Goal: Task Accomplishment & Management: Use online tool/utility

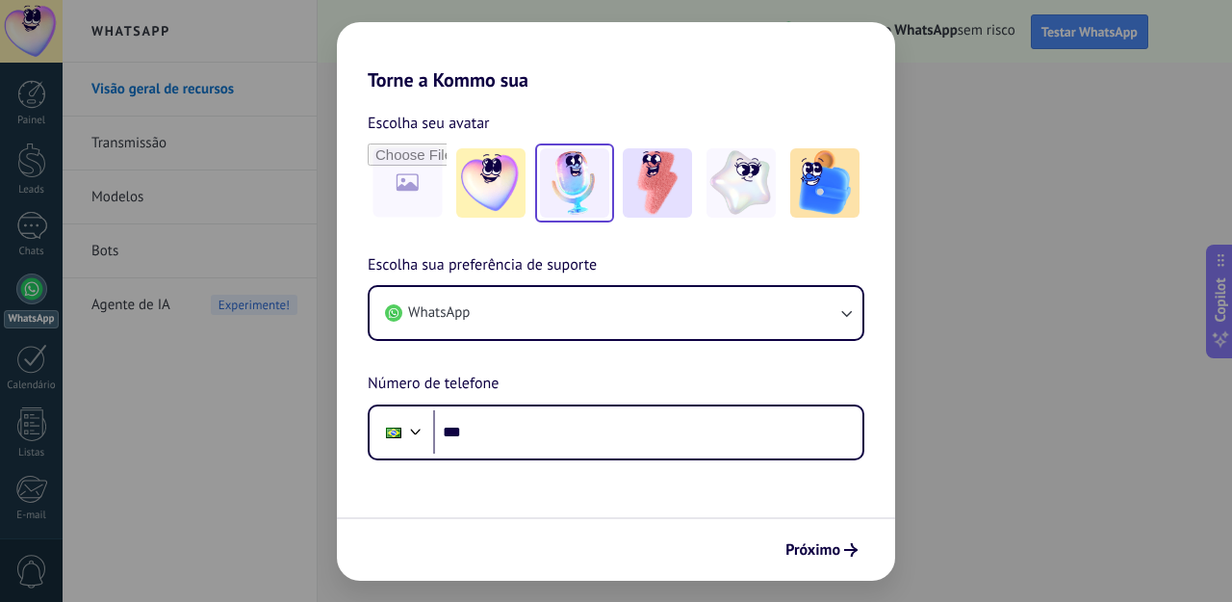
click at [586, 180] on img at bounding box center [574, 182] width 69 height 69
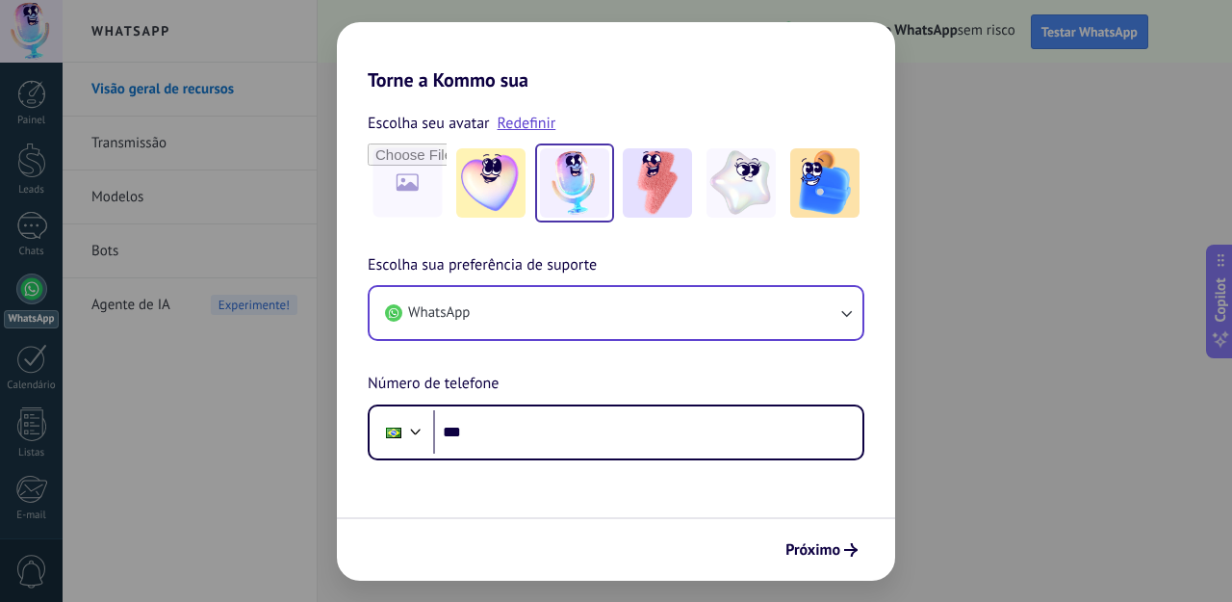
click at [530, 313] on button "WhatsApp" at bounding box center [616, 313] width 493 height 52
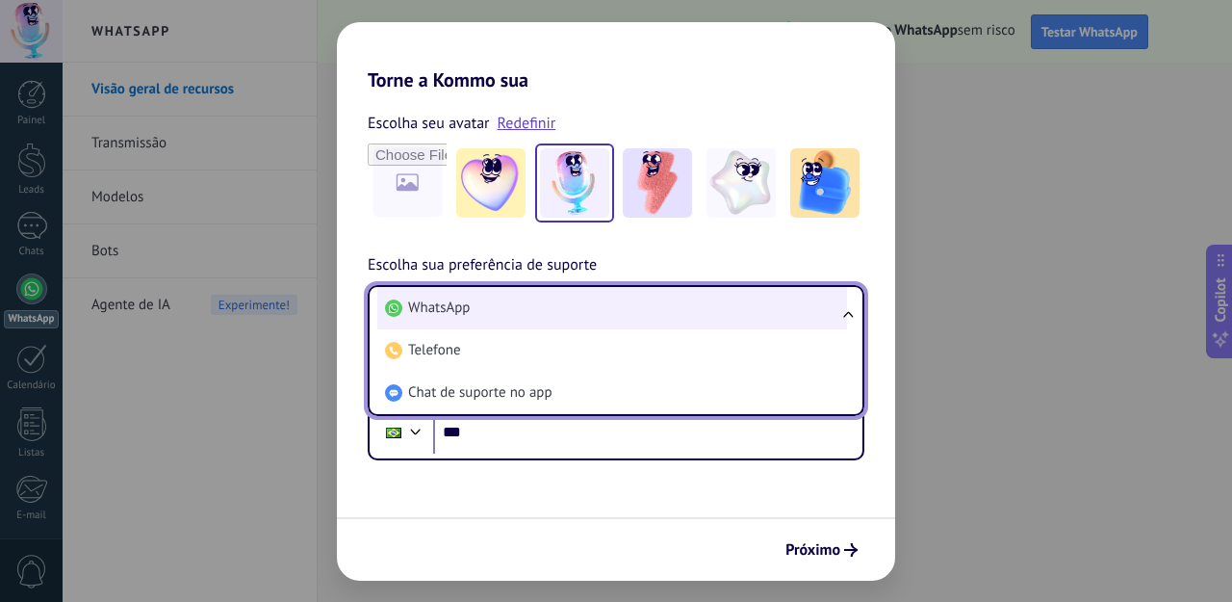
click at [572, 307] on li "WhatsApp" at bounding box center [612, 308] width 470 height 42
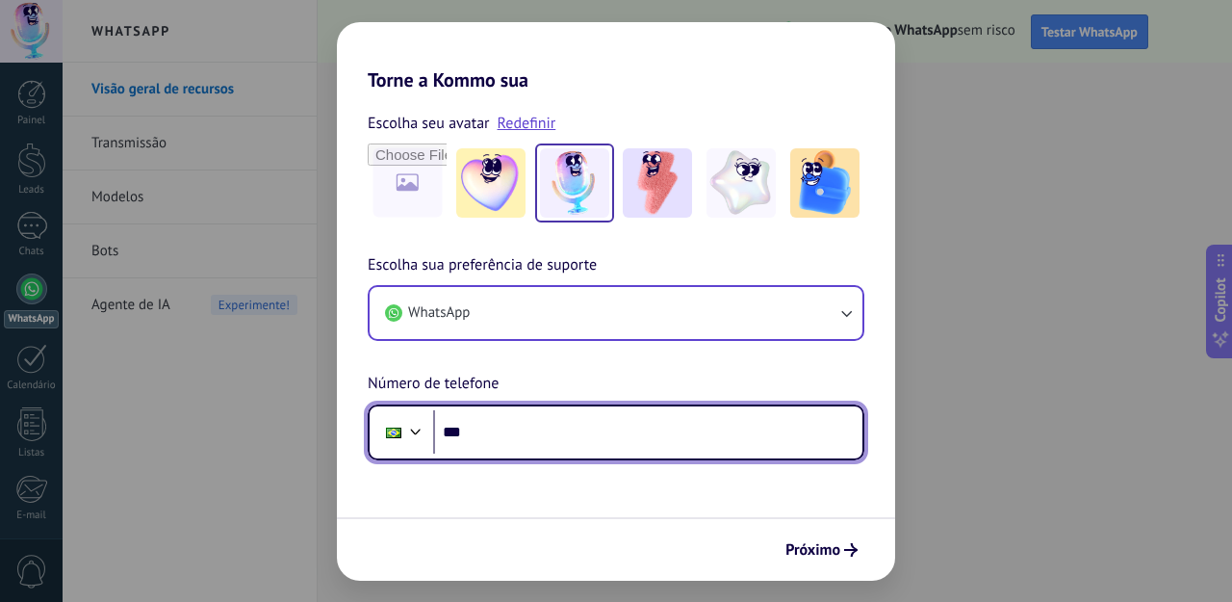
click at [508, 419] on input "***" at bounding box center [647, 432] width 429 height 44
type input "**********"
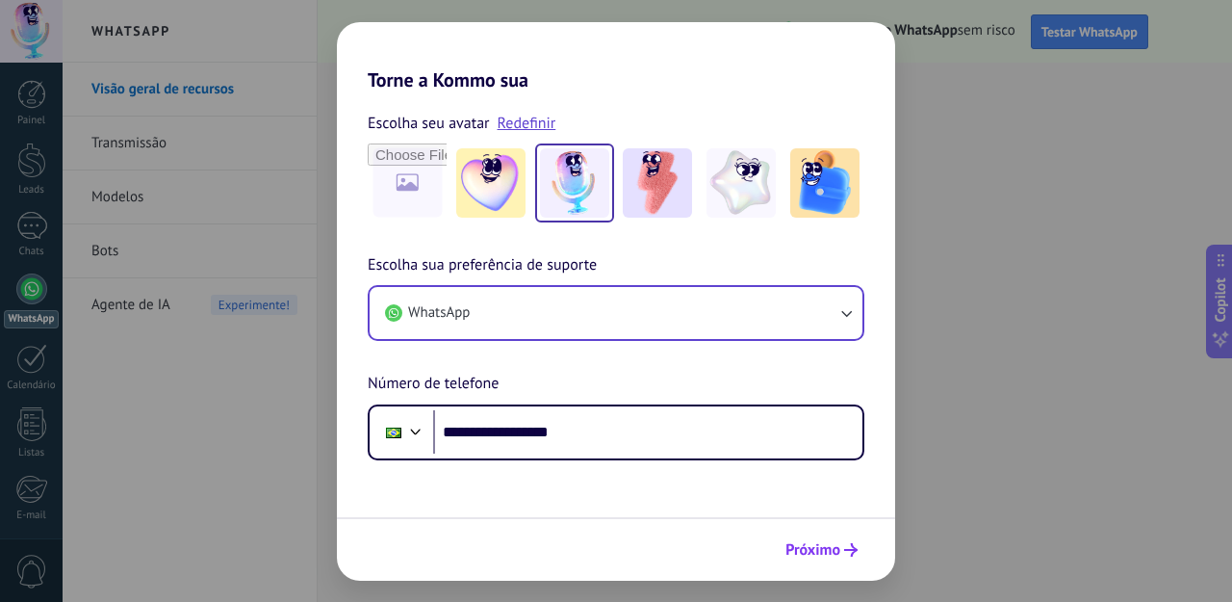
click at [819, 549] on span "Próximo" at bounding box center [813, 549] width 55 height 13
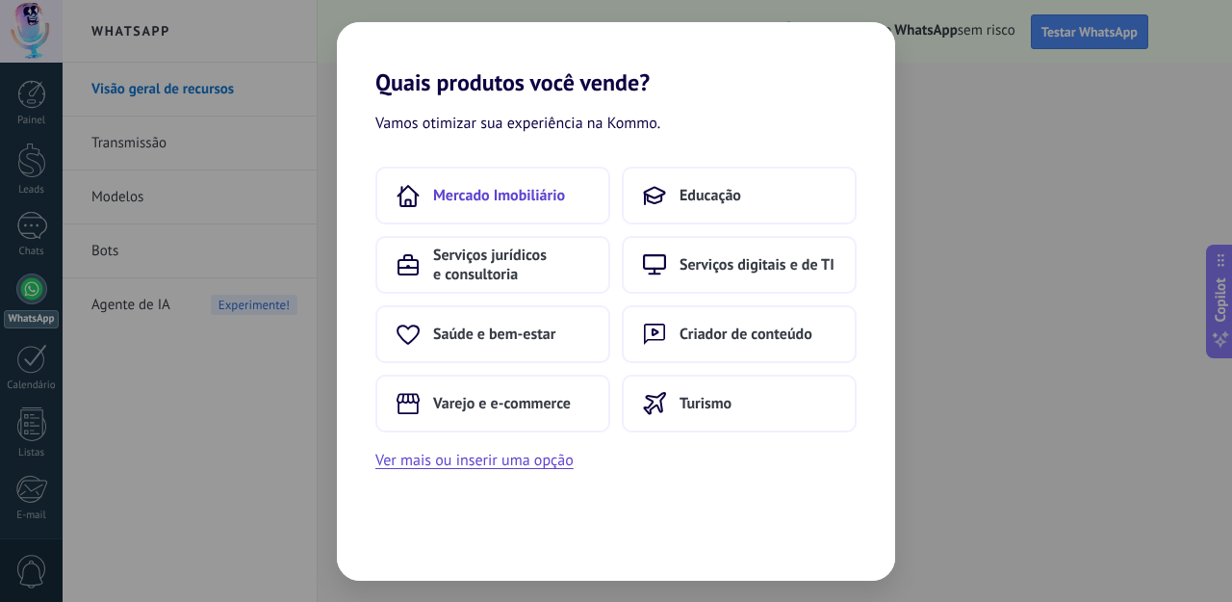
click at [511, 194] on span "Mercado Imobiliário" at bounding box center [499, 195] width 132 height 19
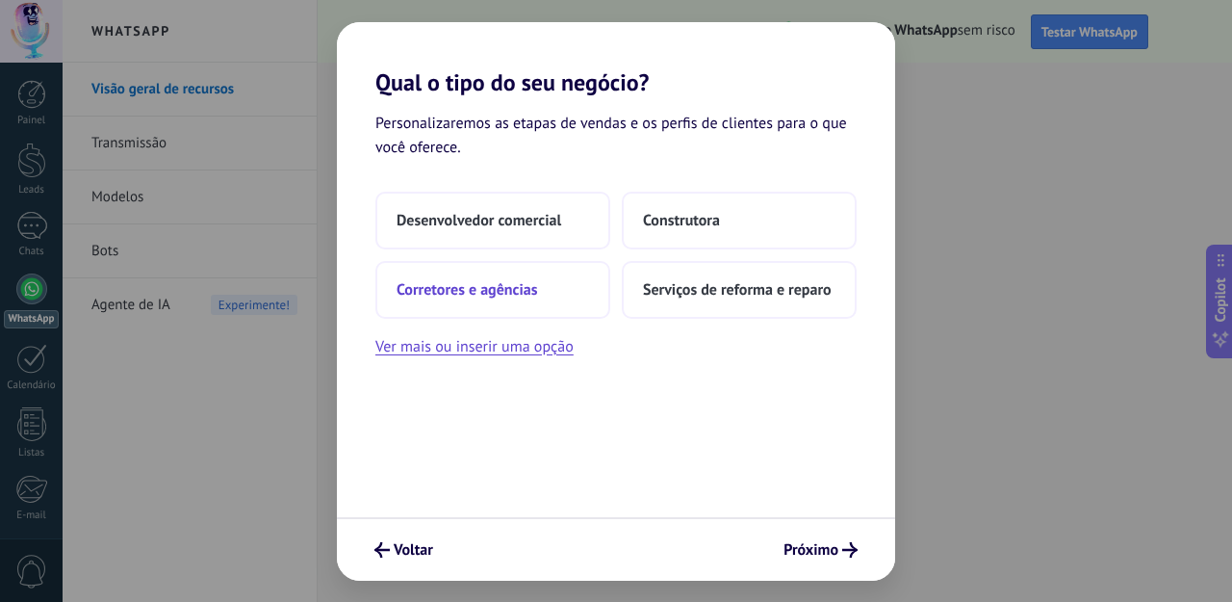
click at [492, 284] on span "Corretores e agências" at bounding box center [467, 289] width 141 height 19
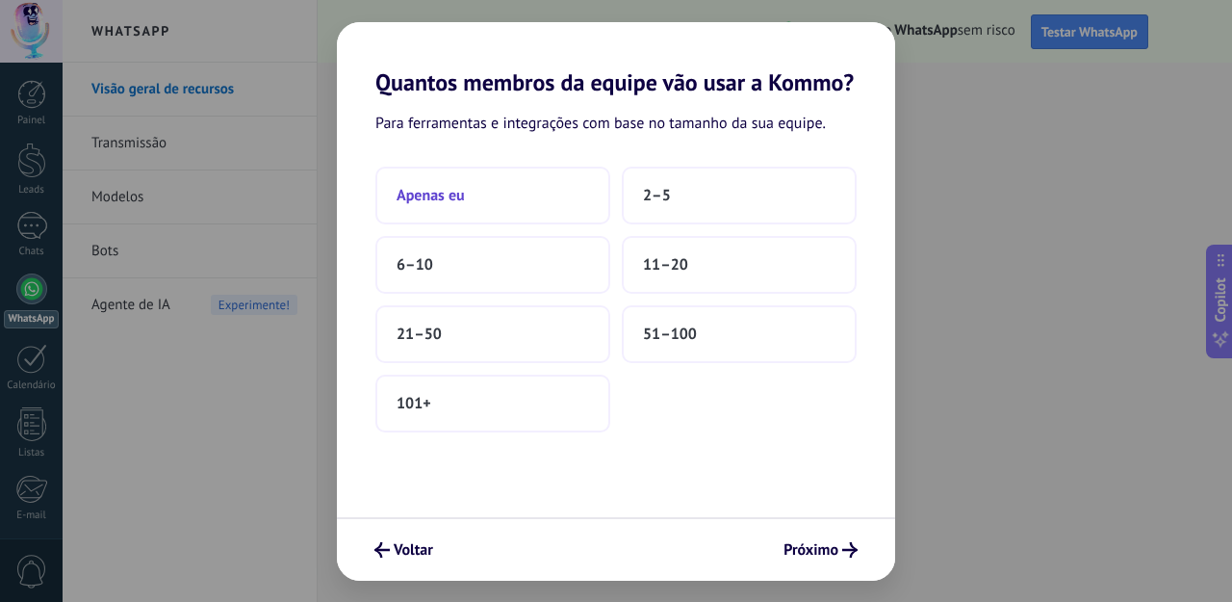
click at [474, 202] on button "Apenas eu" at bounding box center [493, 196] width 235 height 58
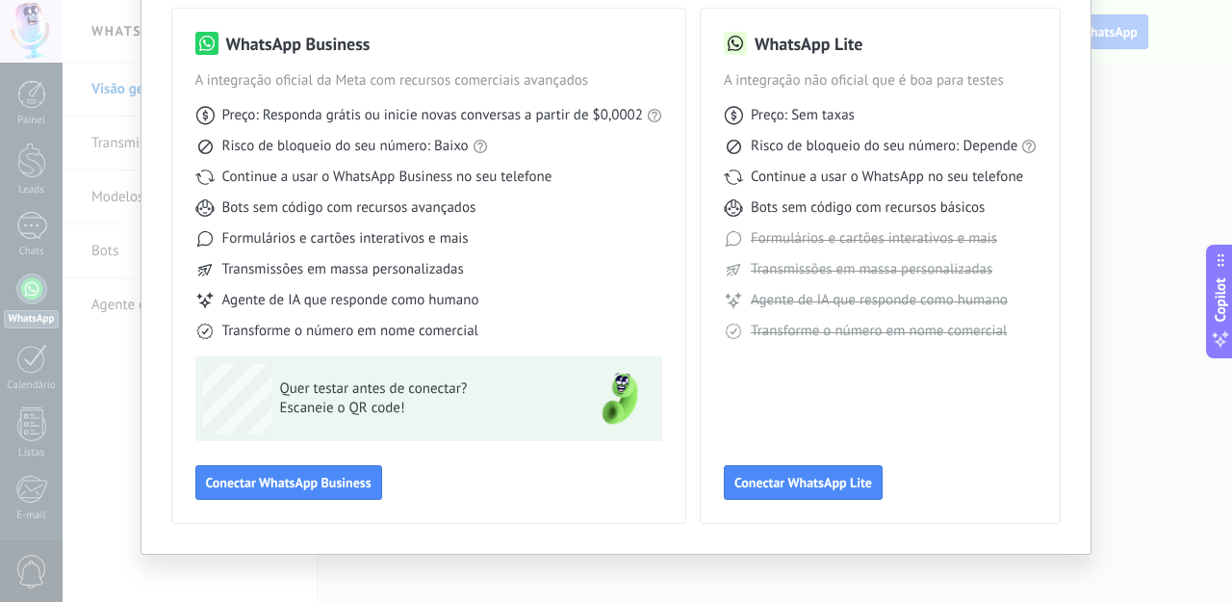
scroll to position [154, 0]
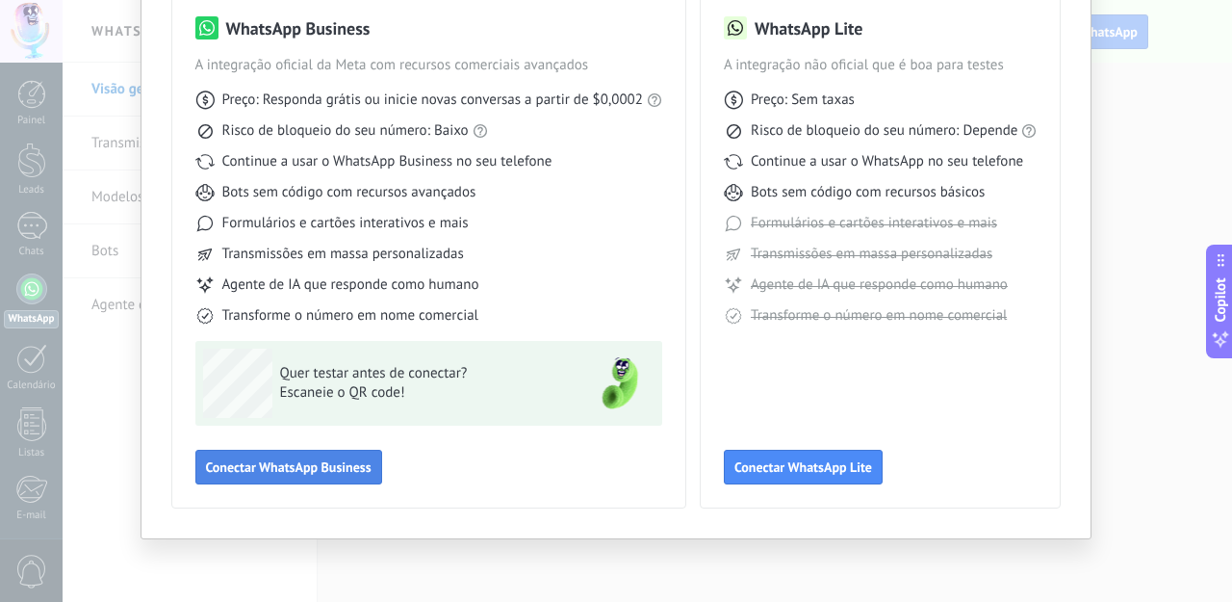
click at [307, 474] on span "Conectar WhatsApp Business" at bounding box center [289, 466] width 166 height 13
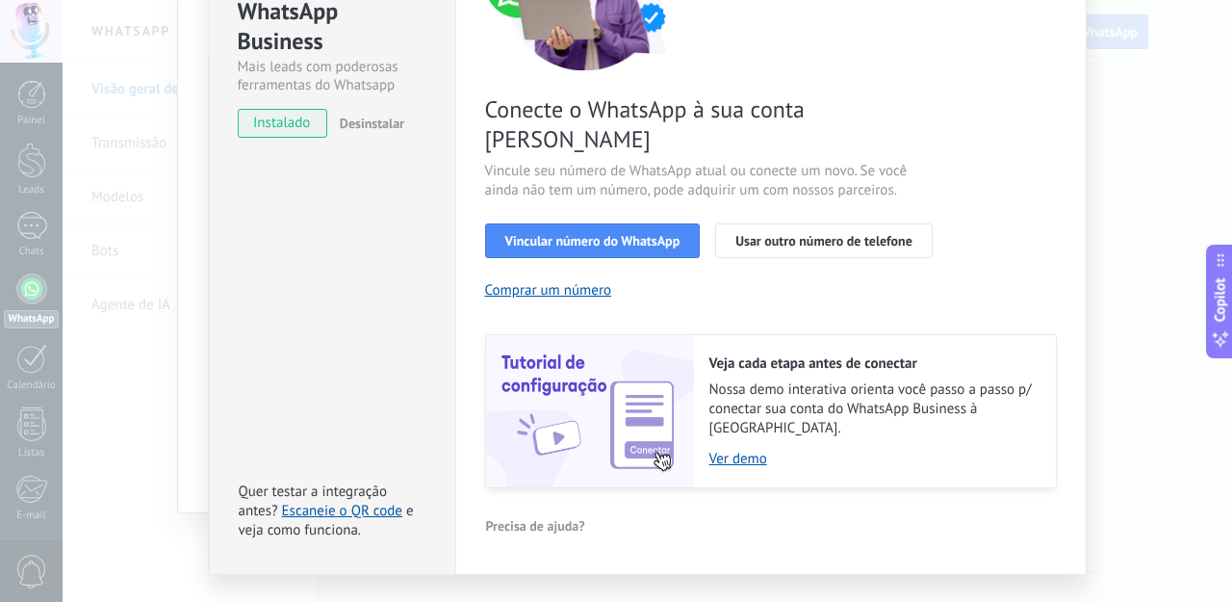
scroll to position [190, 0]
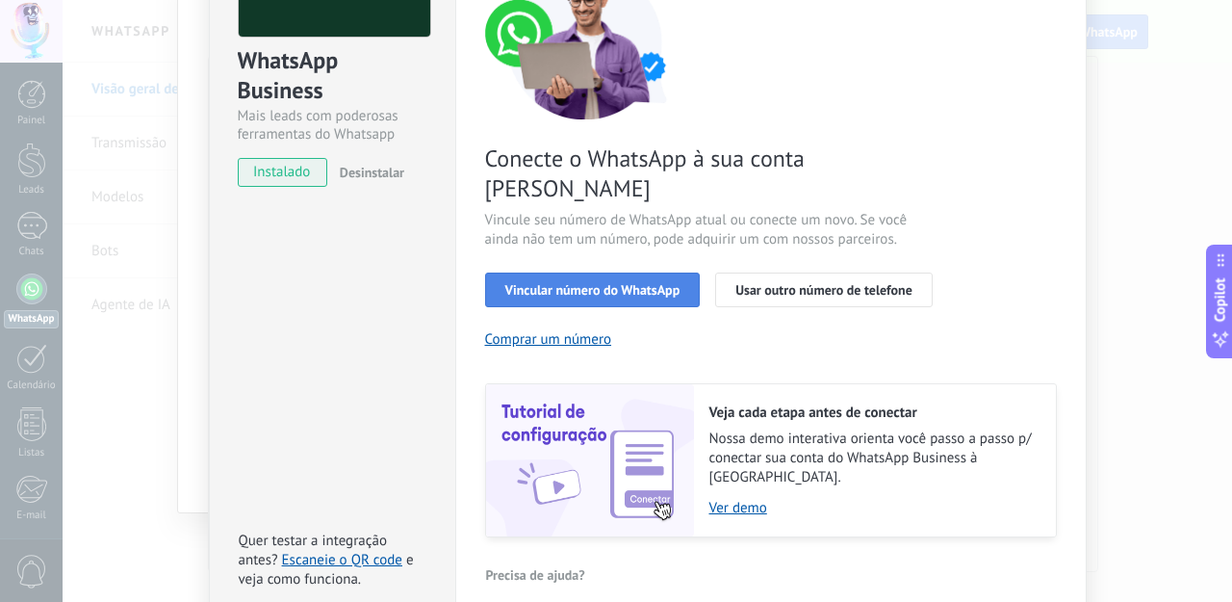
click at [620, 283] on span "Vincular número do WhatsApp" at bounding box center [593, 289] width 175 height 13
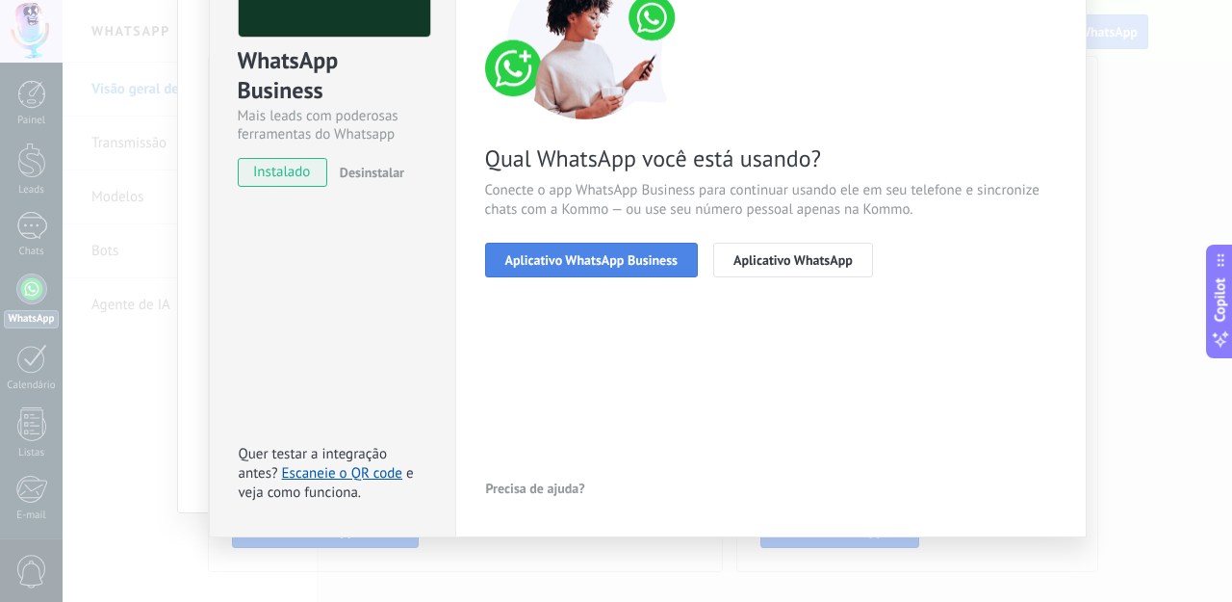
click at [593, 261] on span "Aplicativo WhatsApp Business" at bounding box center [592, 259] width 172 height 13
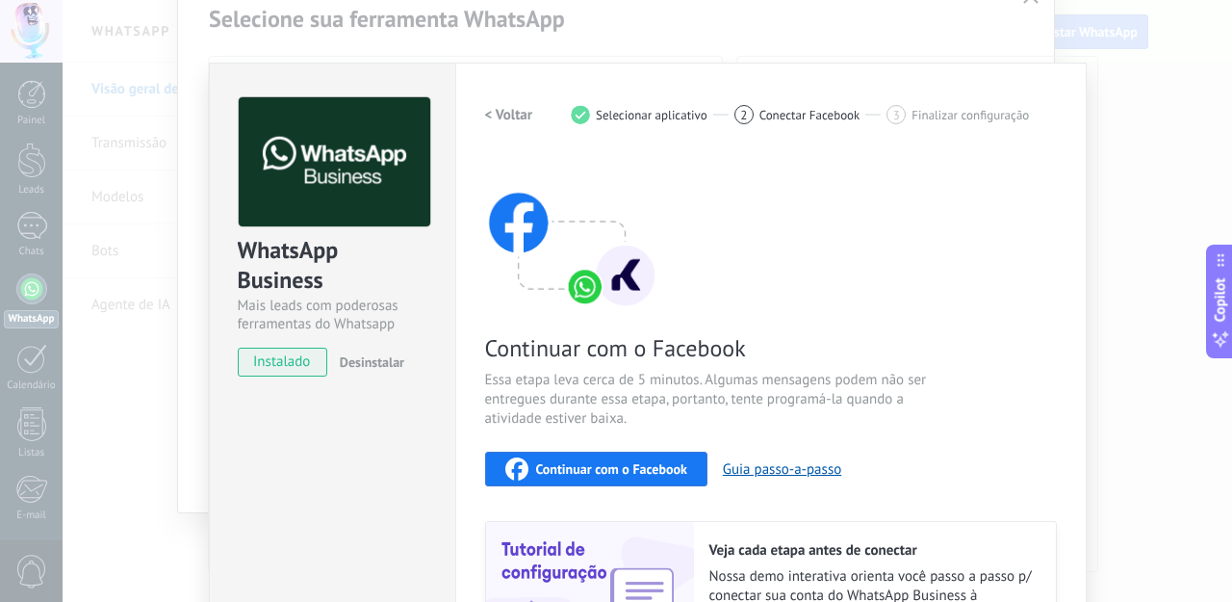
scroll to position [217, 0]
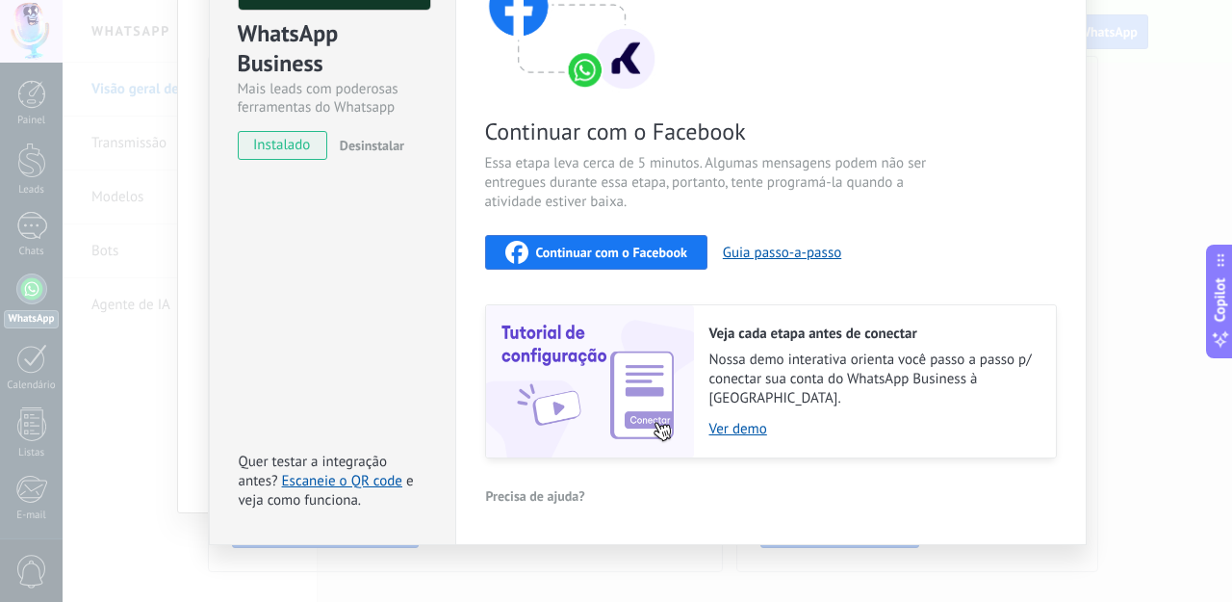
click at [596, 253] on span "Continuar com o Facebook" at bounding box center [611, 252] width 151 height 13
click at [1095, 215] on div "WhatsApp Business Mais leads com poderosas ferramentas do Whatsapp instalado De…" at bounding box center [648, 301] width 1170 height 602
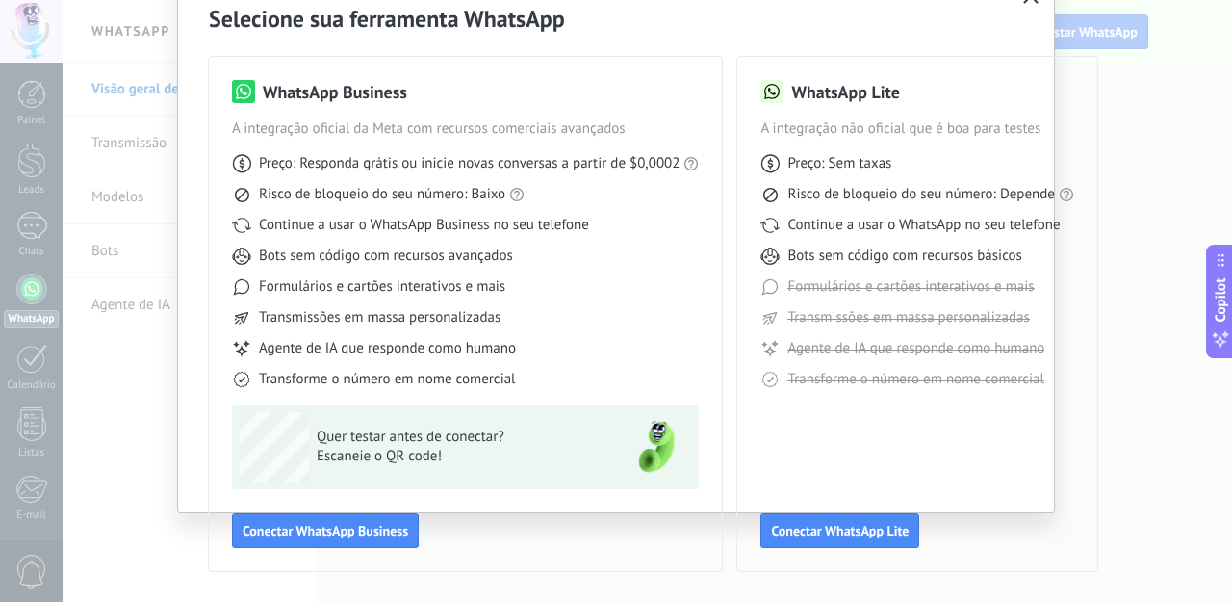
click at [1124, 171] on div "Selecione sua ferramenta WhatsApp WhatsApp Business A integração oficial da Met…" at bounding box center [616, 301] width 1232 height 602
click at [1072, 234] on div "WhatsApp Lite A integração não oficial que é boa para testes Preço: Sem taxas R…" at bounding box center [918, 314] width 360 height 514
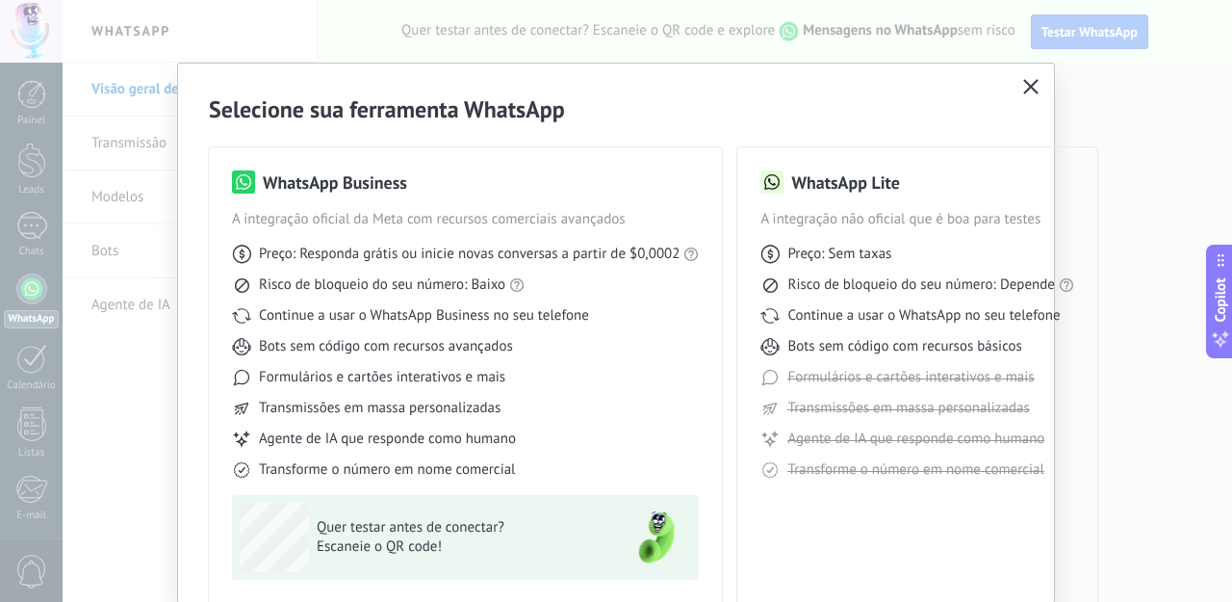
click at [1034, 90] on icon "button" at bounding box center [1031, 86] width 15 height 15
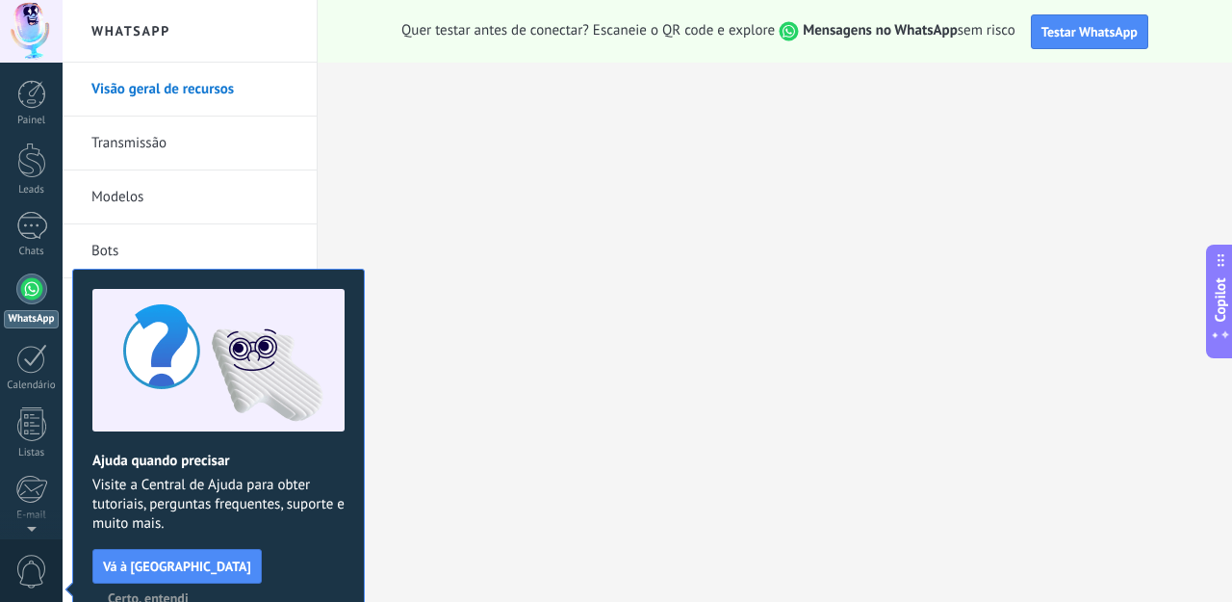
click at [24, 298] on div at bounding box center [31, 288] width 31 height 31
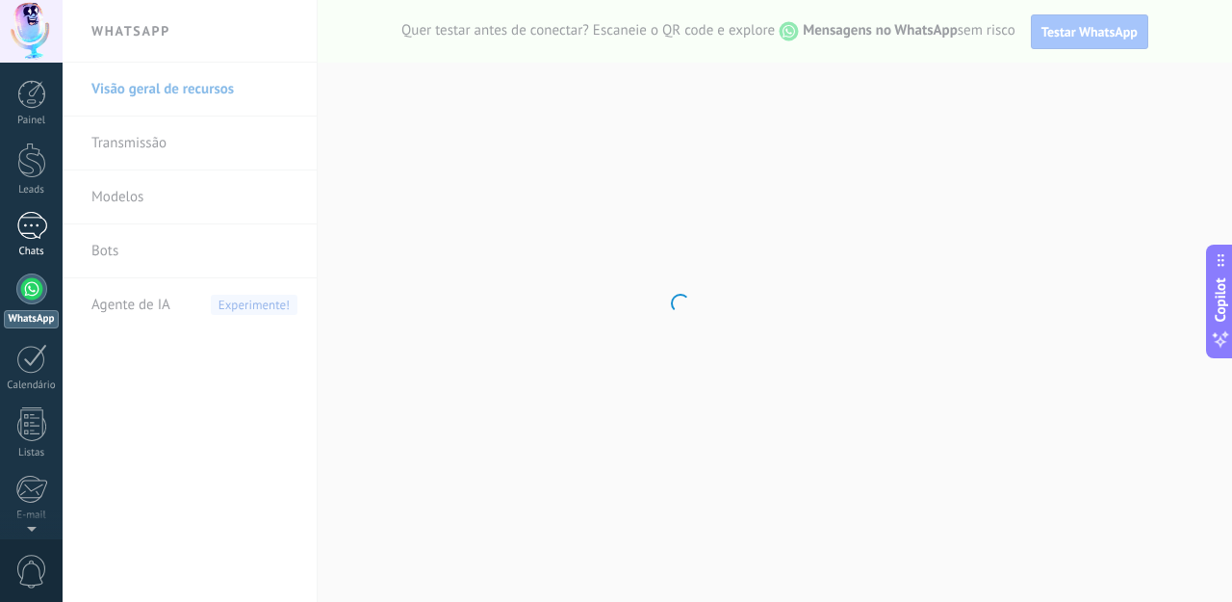
click at [25, 218] on div at bounding box center [31, 226] width 31 height 28
click at [29, 99] on div at bounding box center [31, 94] width 29 height 29
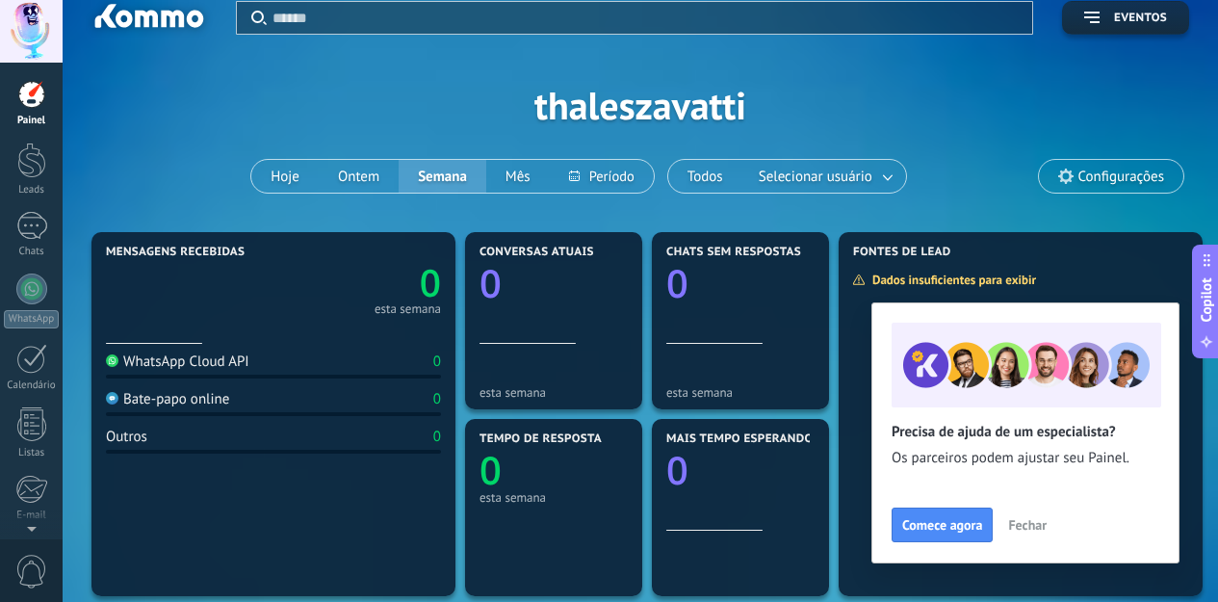
scroll to position [21, 0]
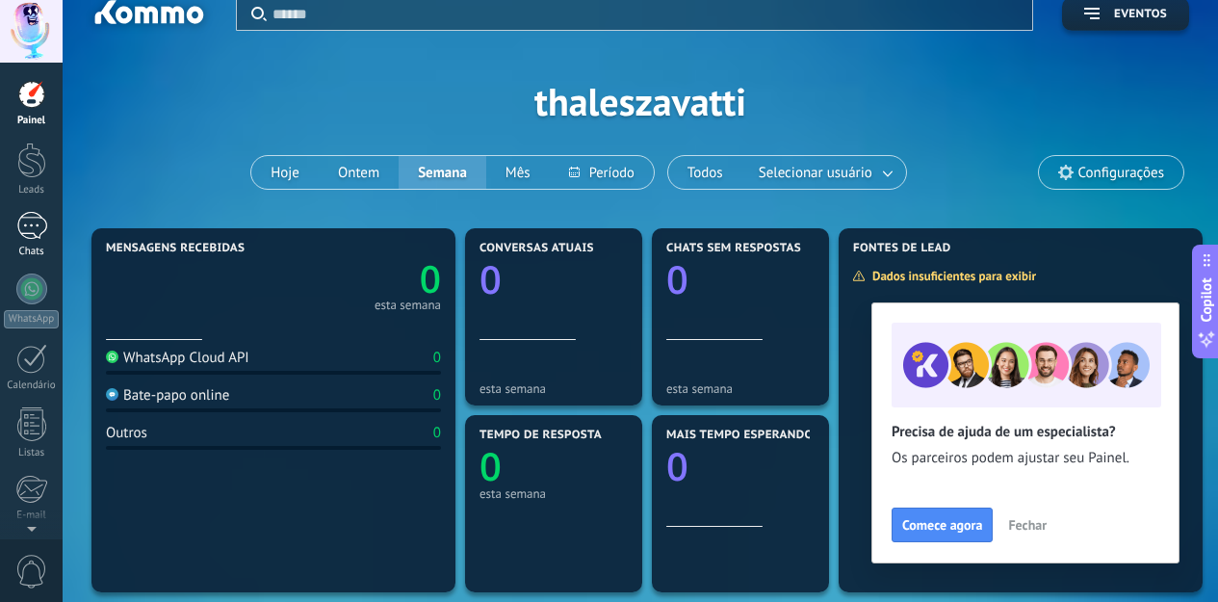
click at [24, 224] on div at bounding box center [31, 226] width 31 height 28
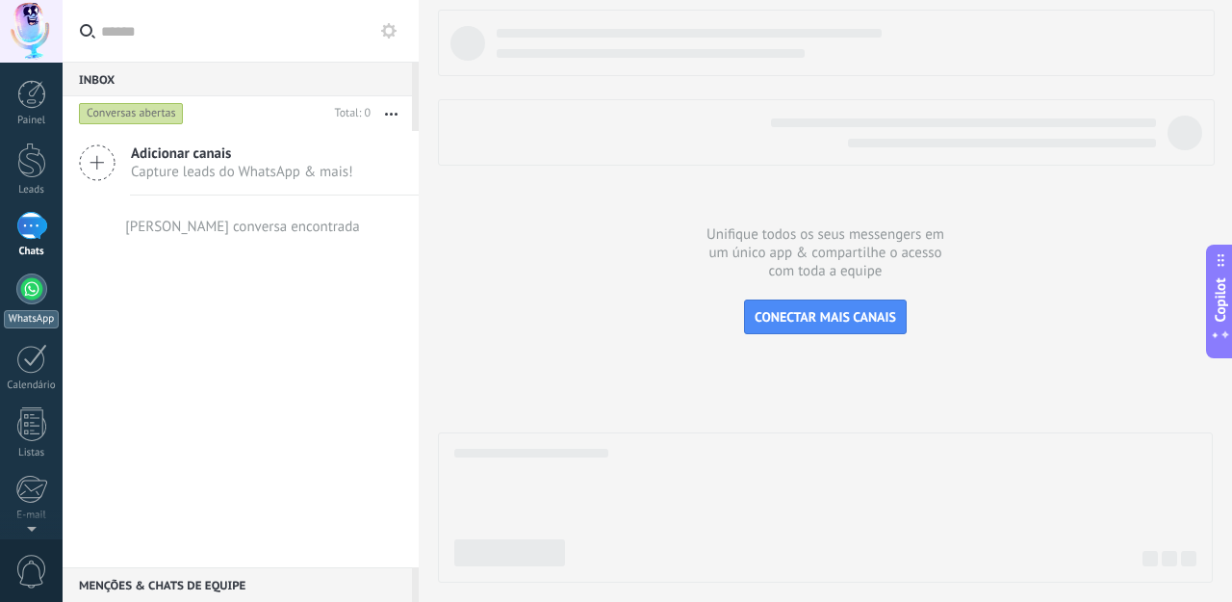
click at [37, 287] on div at bounding box center [31, 288] width 31 height 31
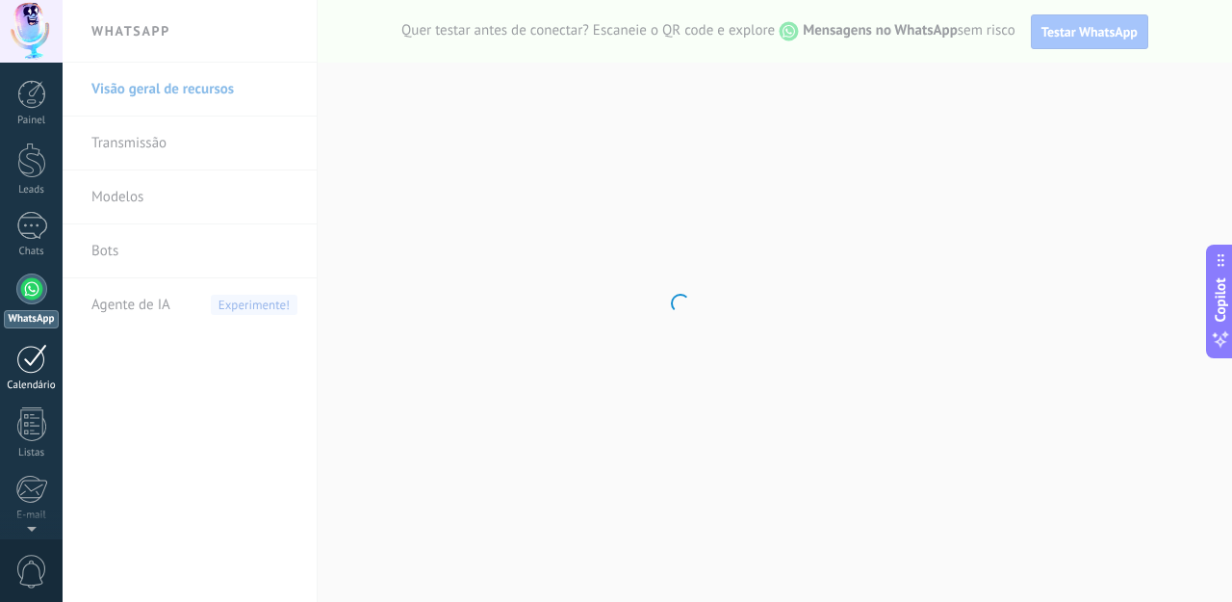
click at [38, 359] on div at bounding box center [31, 359] width 31 height 30
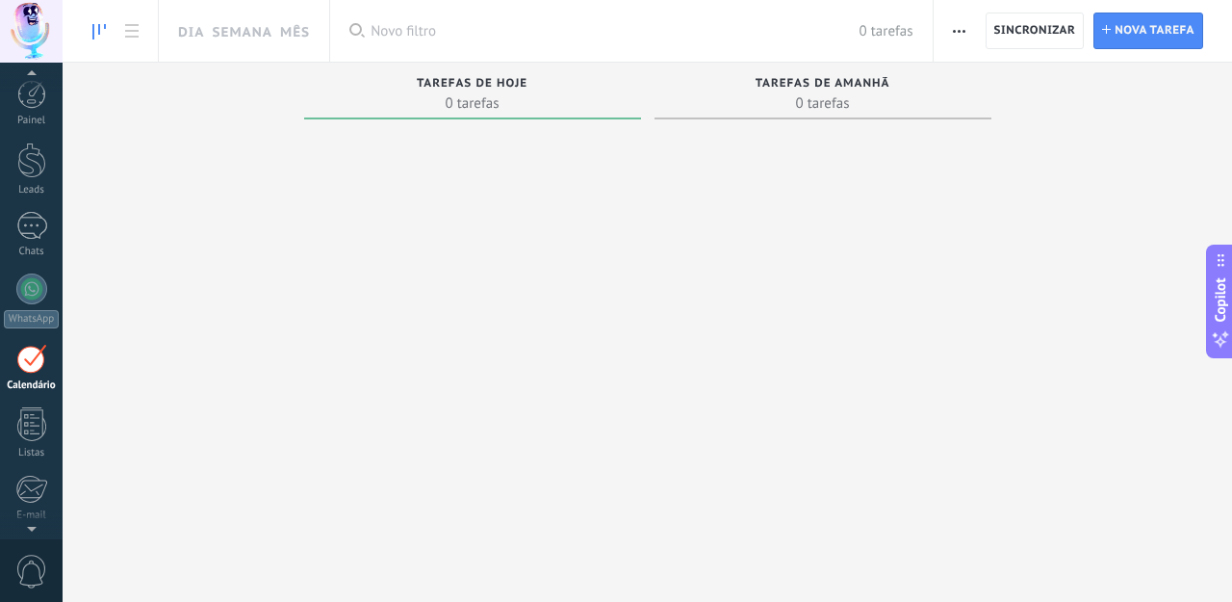
scroll to position [56, 0]
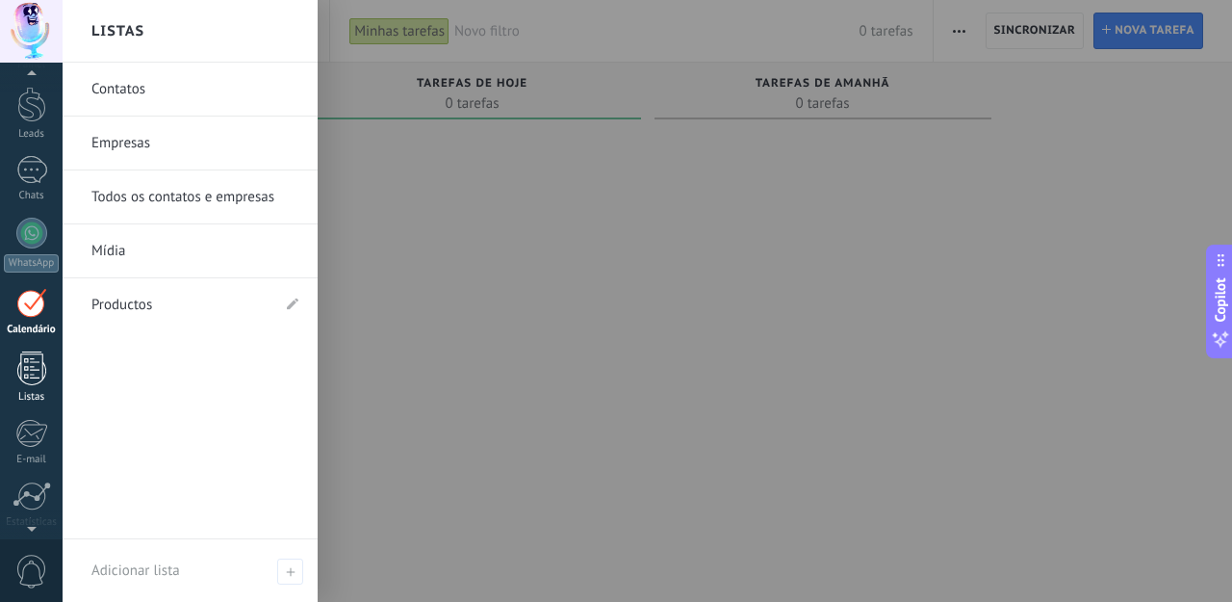
click at [43, 370] on div at bounding box center [31, 368] width 29 height 34
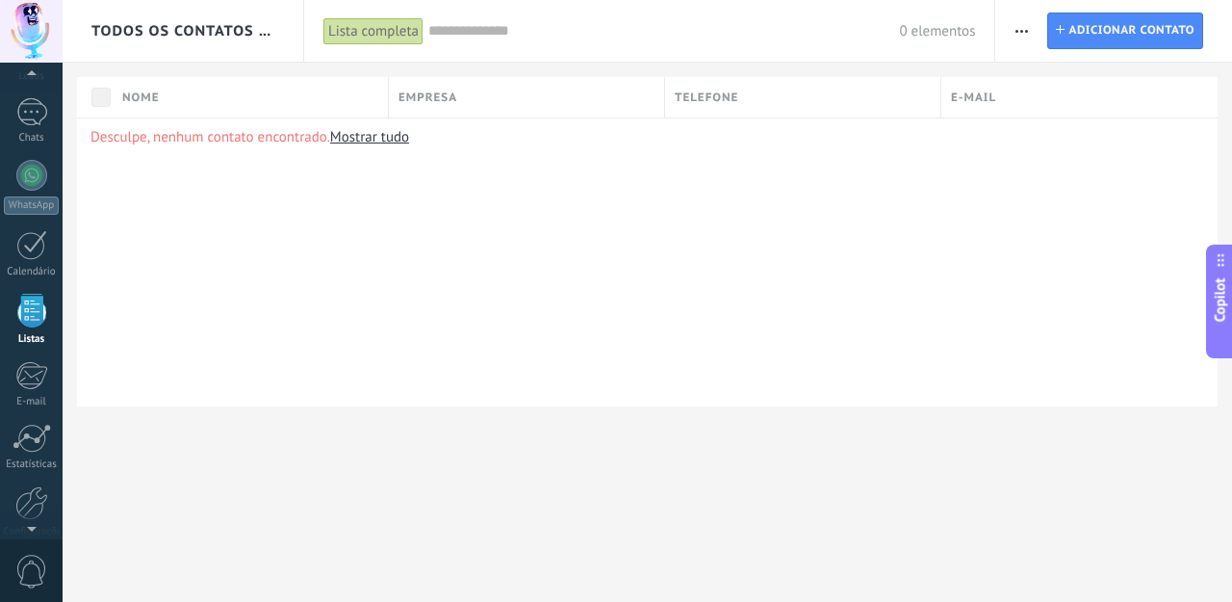
scroll to position [119, 0]
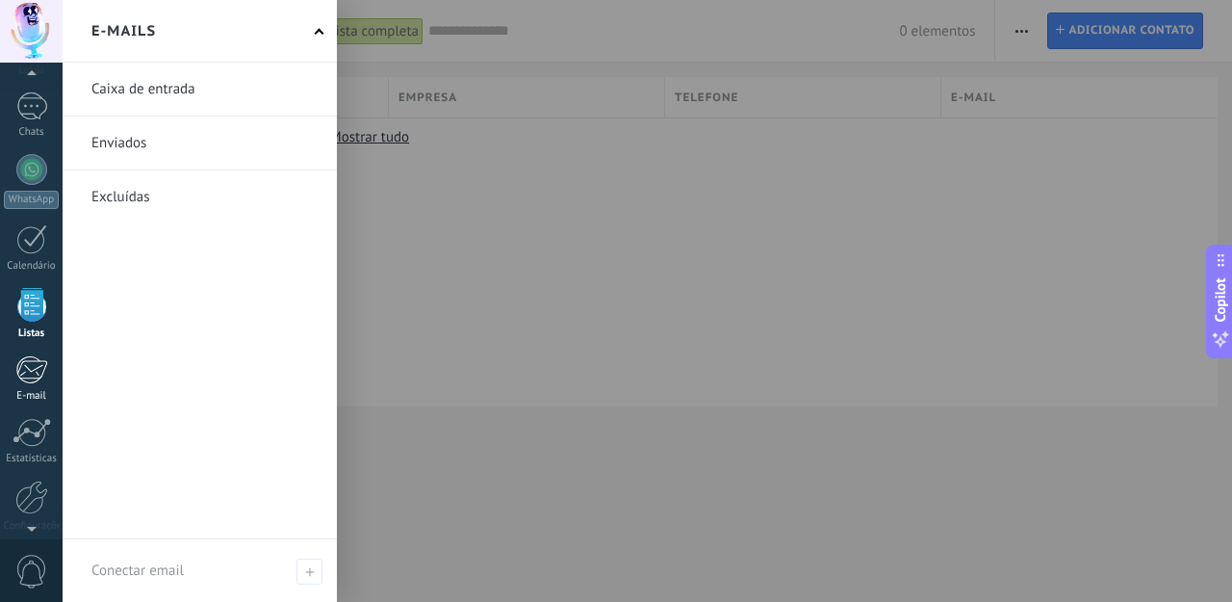
click at [24, 375] on div at bounding box center [31, 369] width 32 height 29
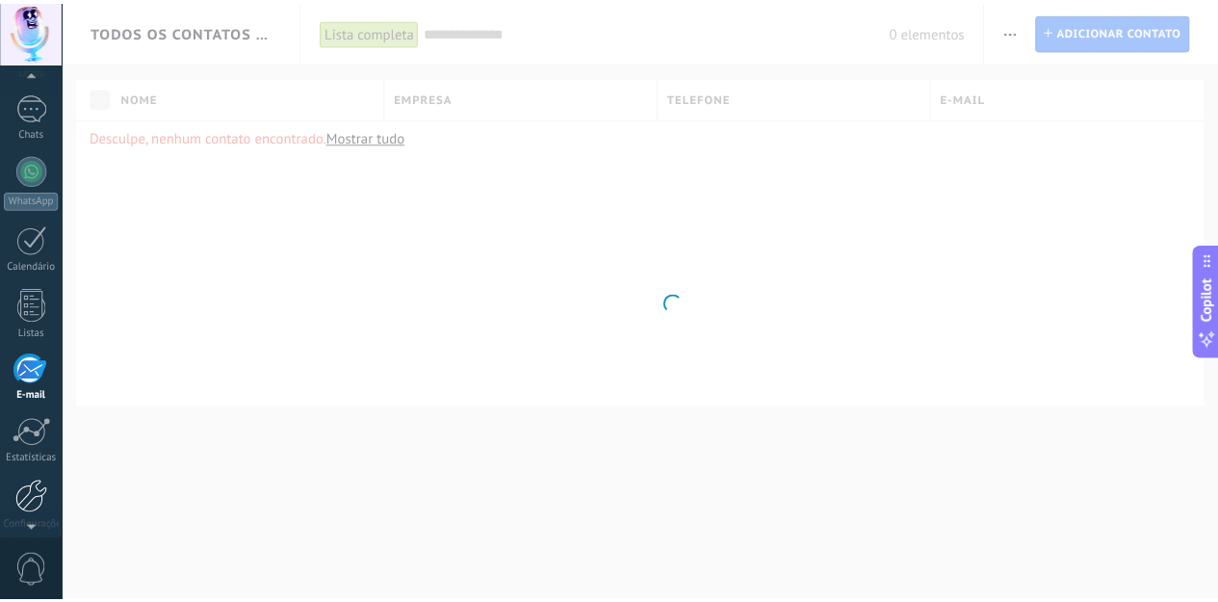
scroll to position [187, 0]
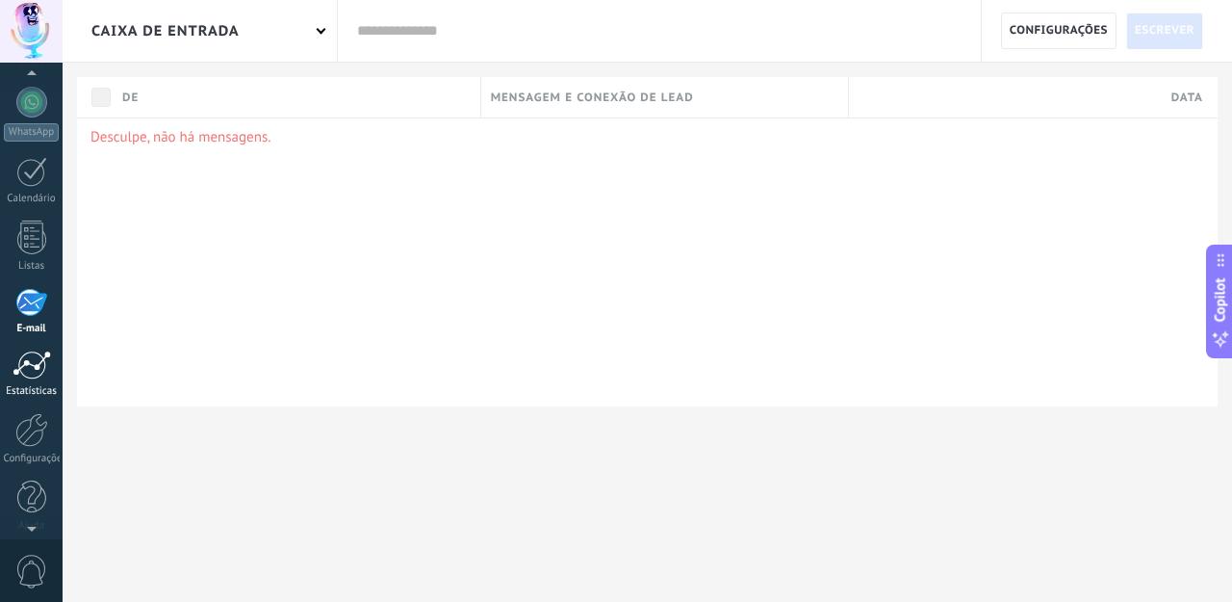
click at [33, 372] on div at bounding box center [32, 364] width 39 height 29
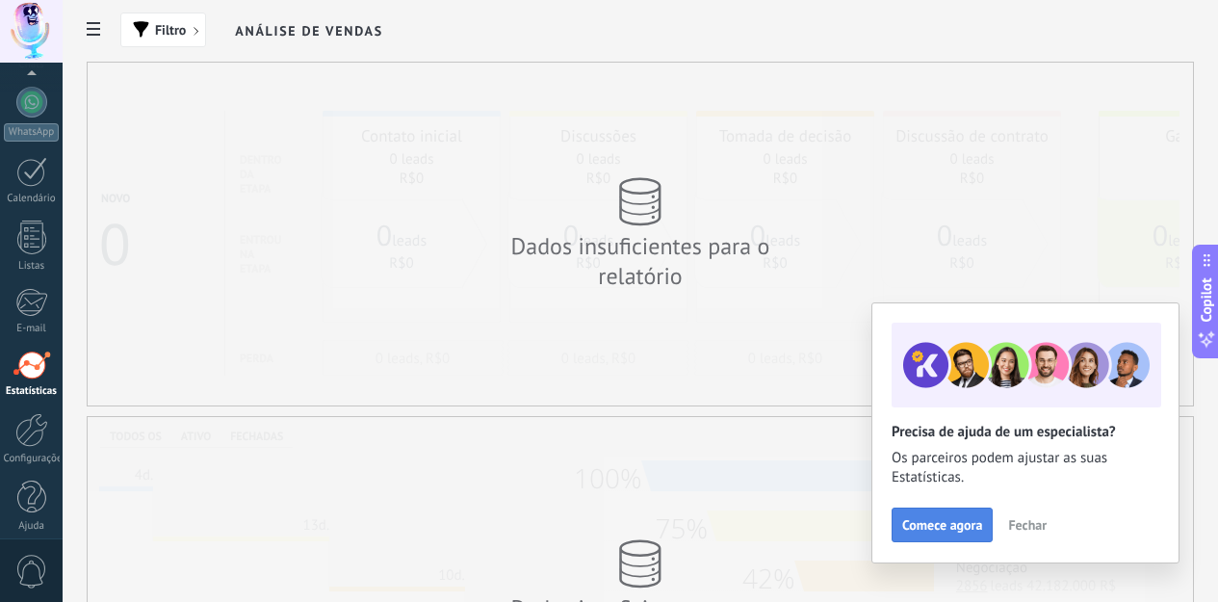
scroll to position [199, 0]
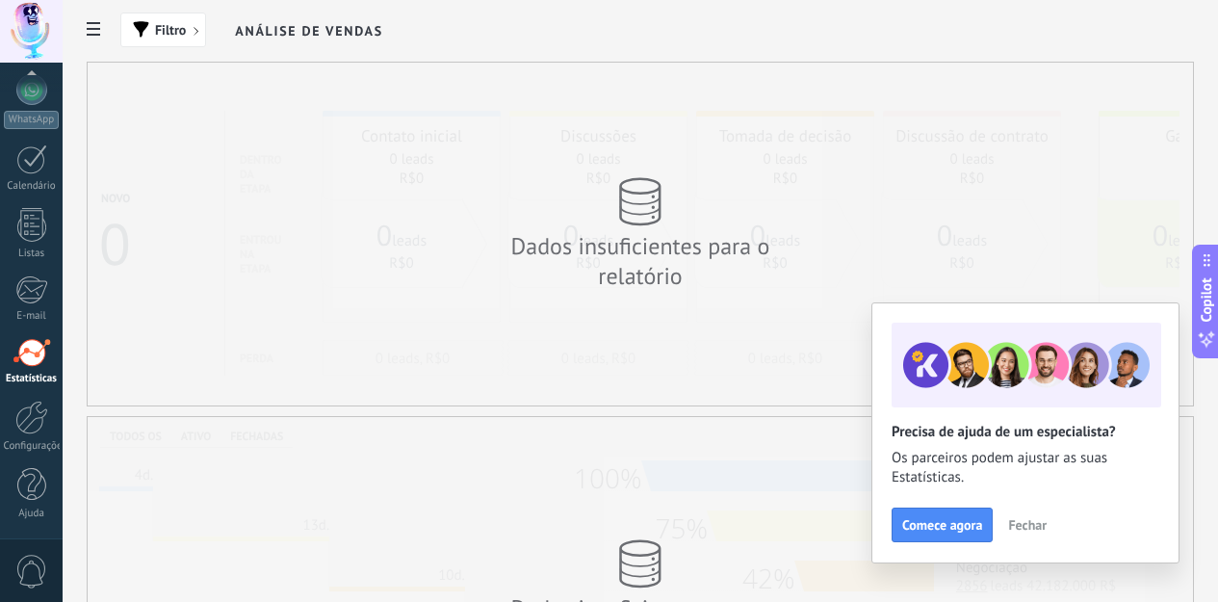
click at [1017, 527] on span "Fechar" at bounding box center [1027, 524] width 39 height 13
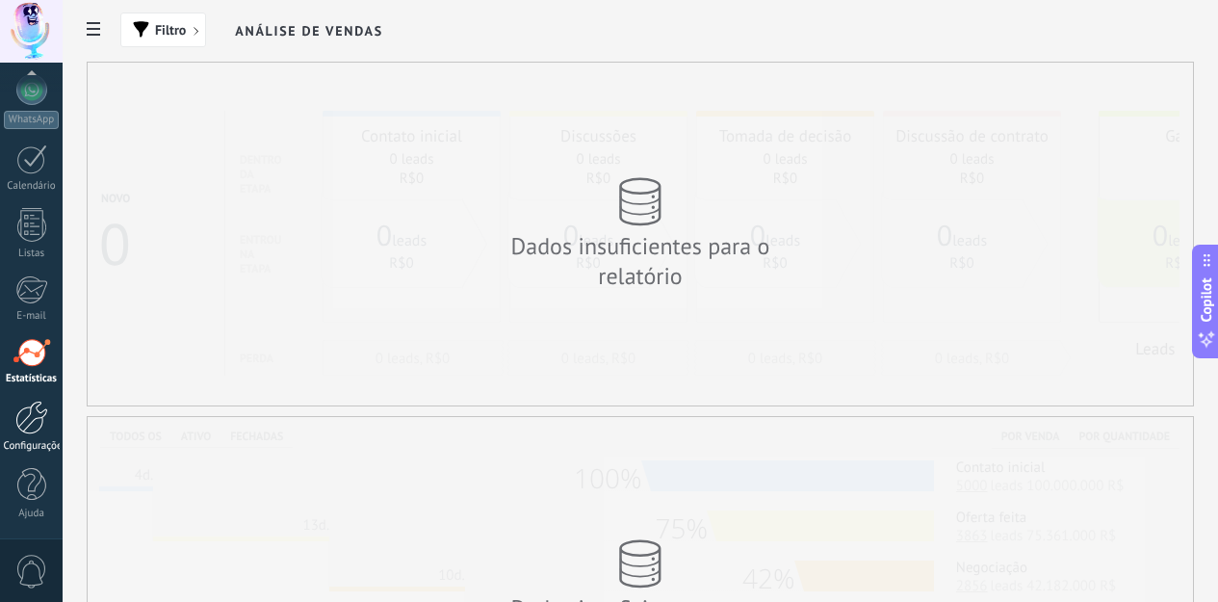
click at [28, 412] on div at bounding box center [31, 418] width 33 height 34
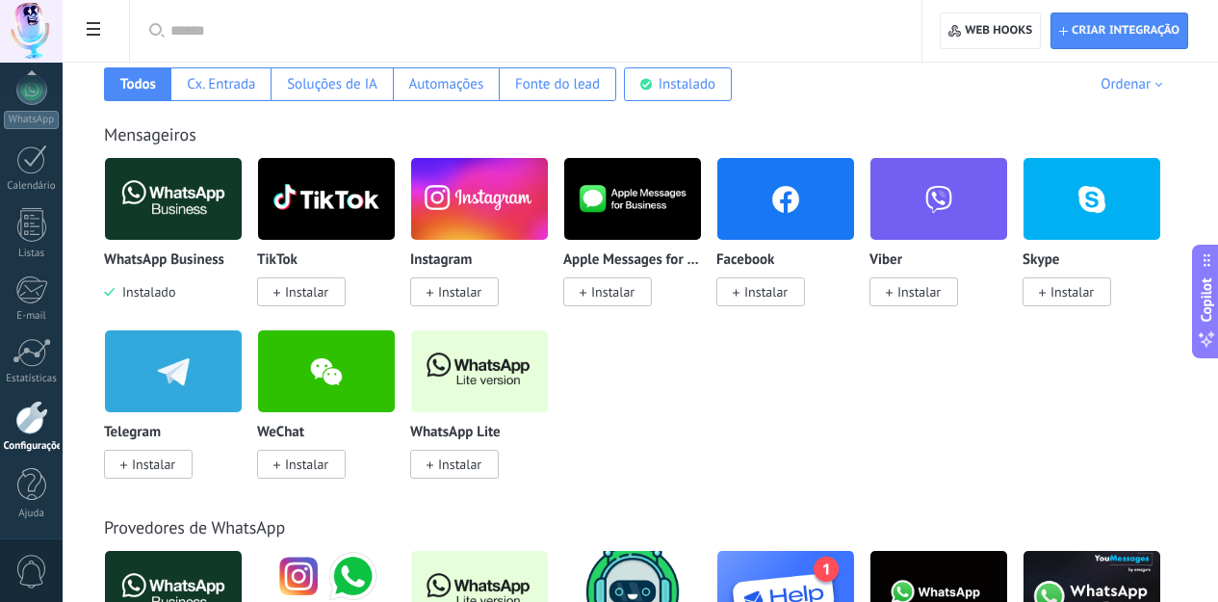
scroll to position [268, 0]
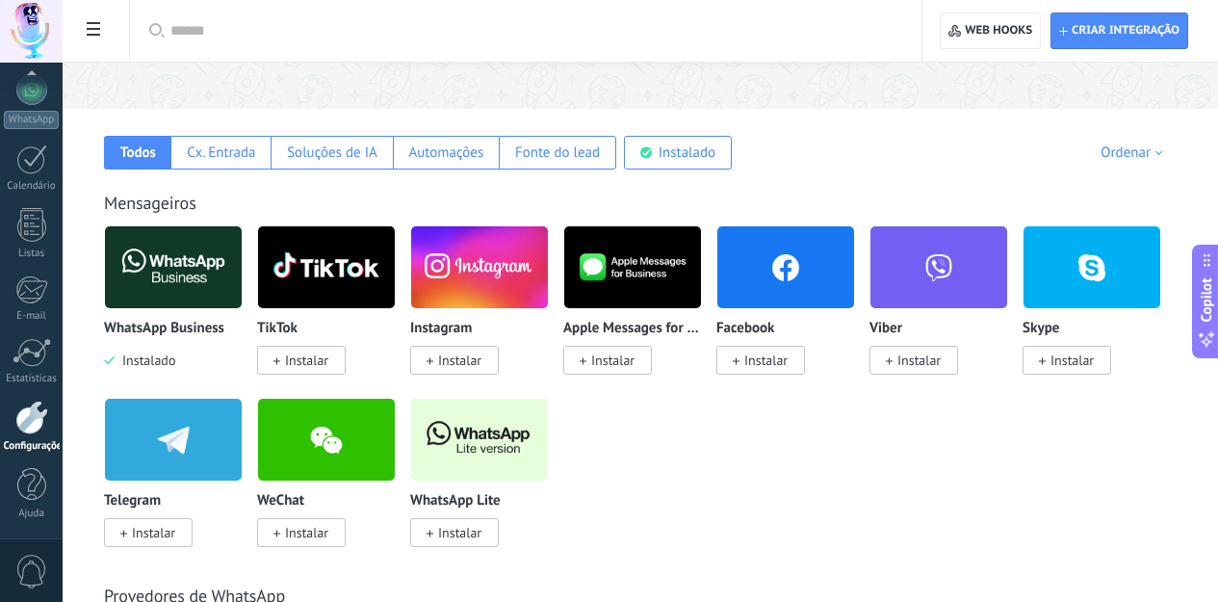
click at [802, 529] on div "WhatsApp Business Instalado TikTok Instalar Instagram Instalar Apple Messages f…" at bounding box center [650, 397] width 1093 height 345
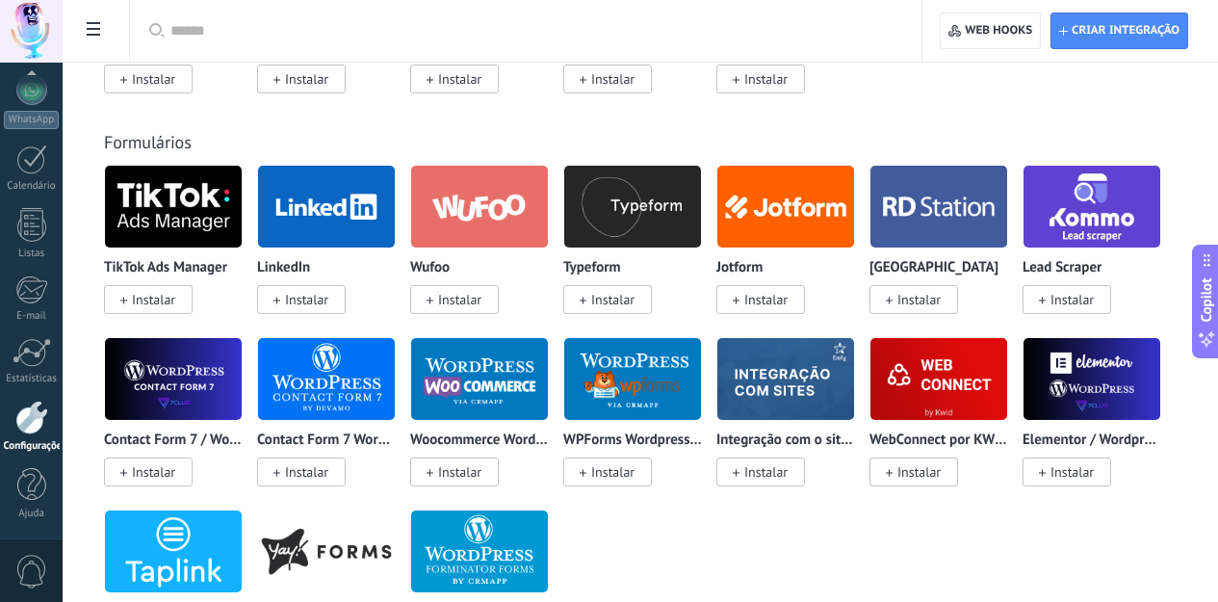
scroll to position [0, 0]
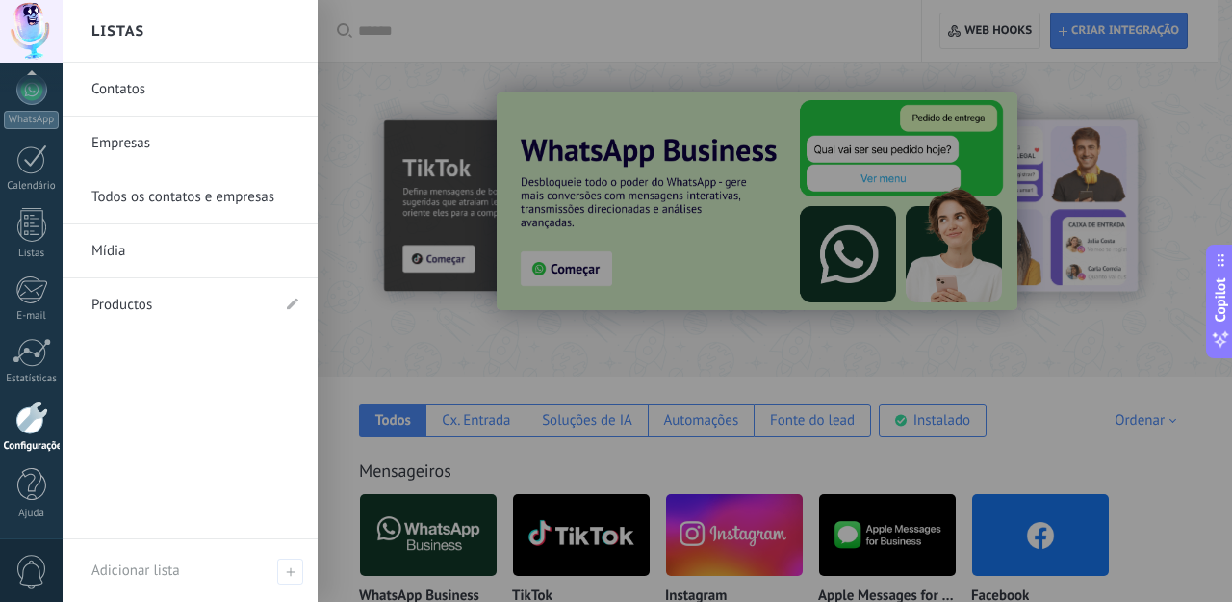
click at [119, 87] on link "Contatos" at bounding box center [194, 90] width 207 height 54
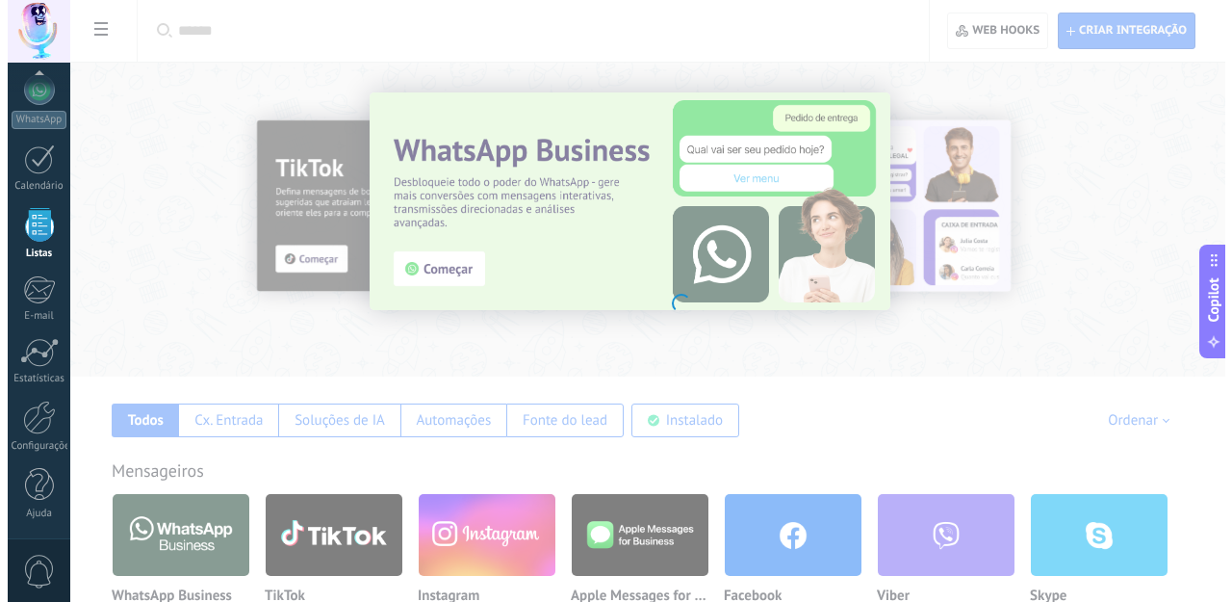
scroll to position [119, 0]
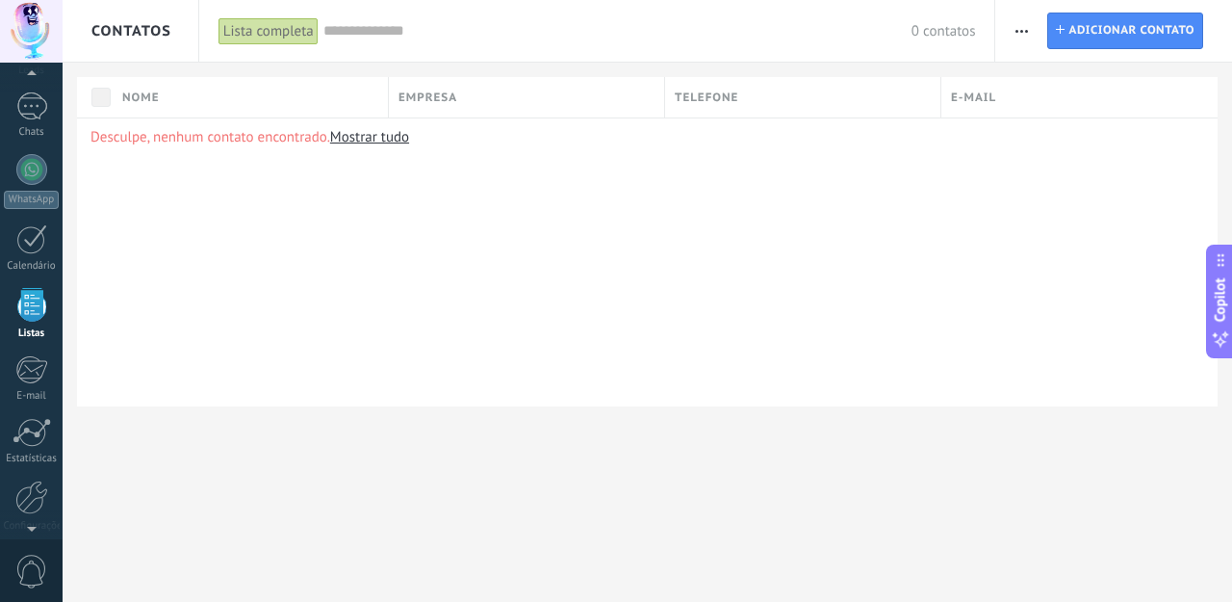
click at [142, 98] on span "Nome" at bounding box center [141, 98] width 38 height 18
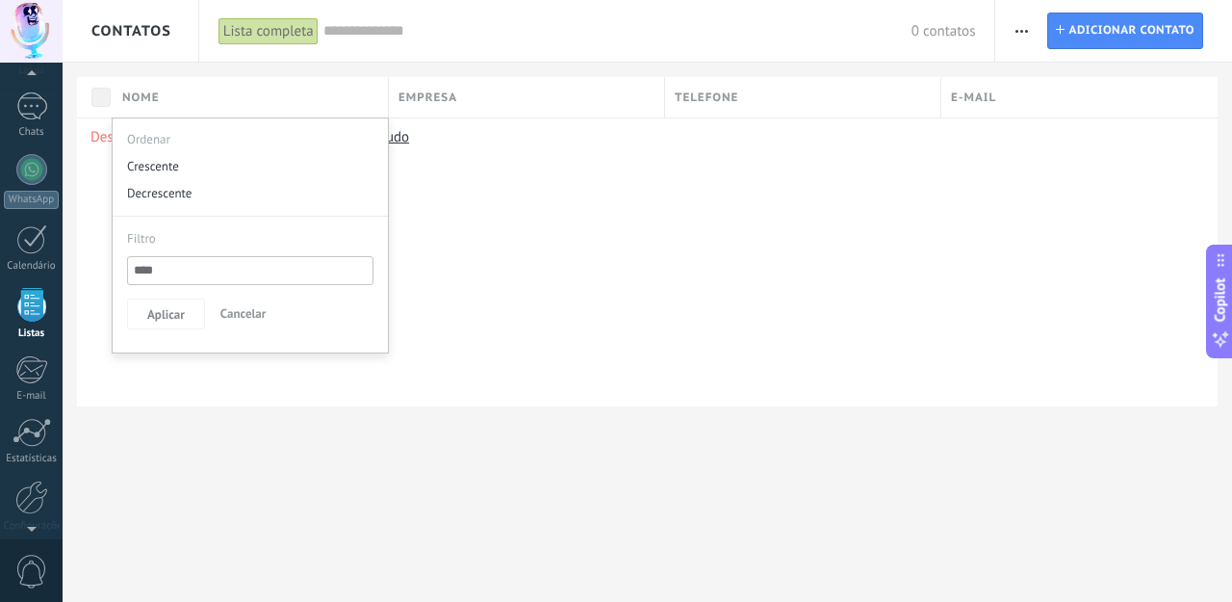
click at [440, 98] on span "Empresa" at bounding box center [428, 98] width 59 height 18
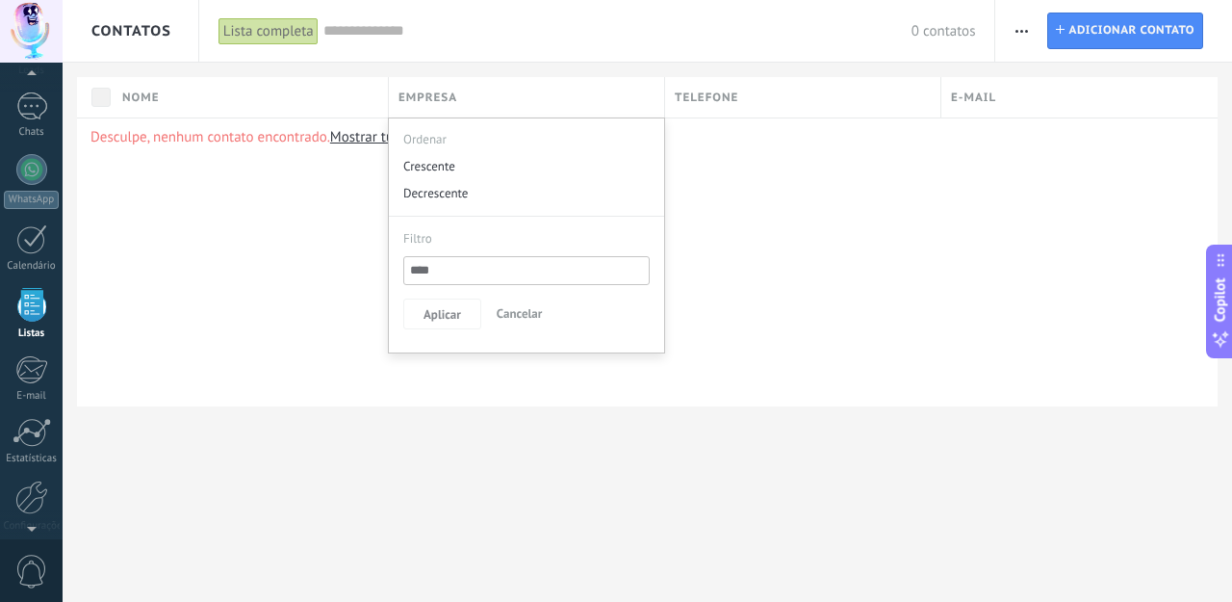
click at [753, 98] on div "Telefone" at bounding box center [802, 97] width 275 height 40
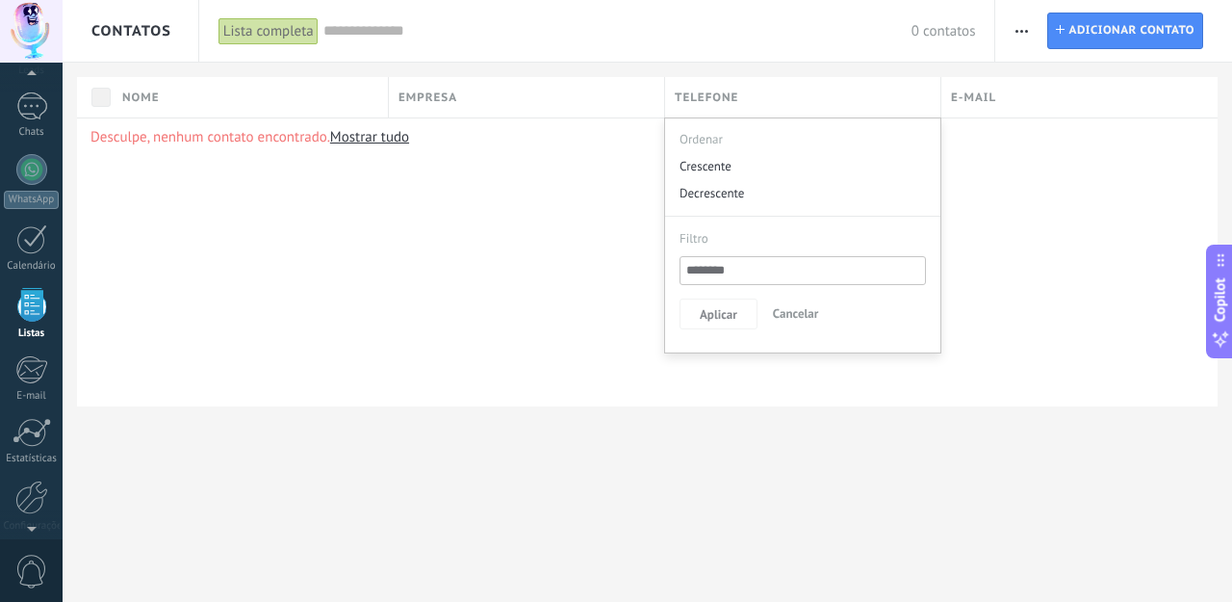
click at [1048, 98] on div "E-mail" at bounding box center [1080, 97] width 276 height 40
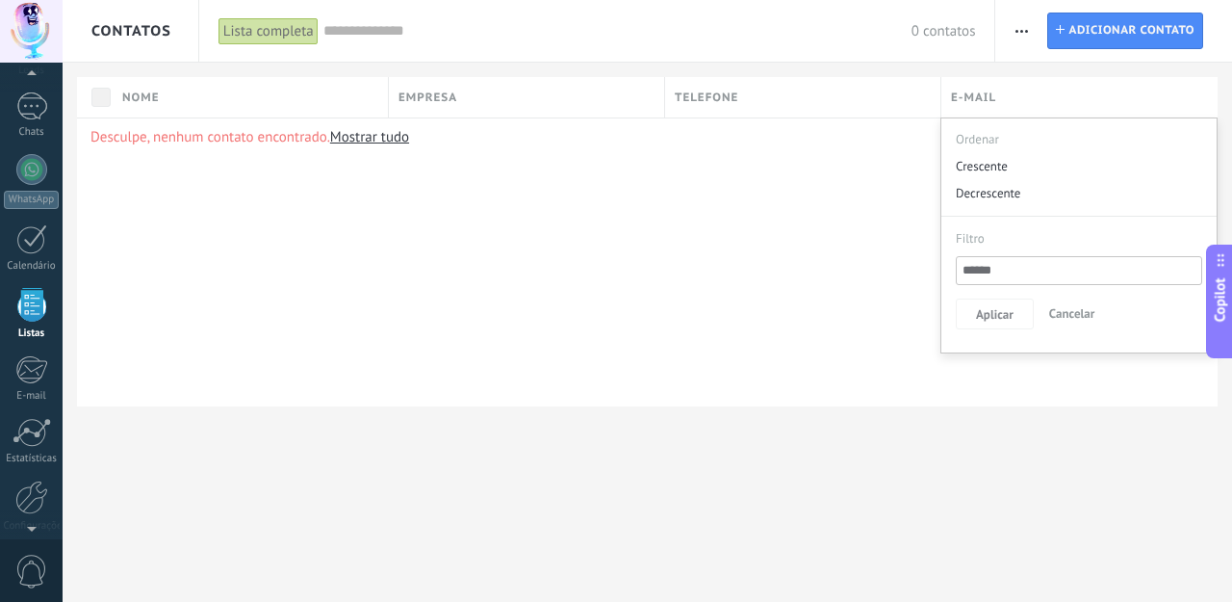
click at [175, 98] on div "Nome" at bounding box center [250, 97] width 275 height 40
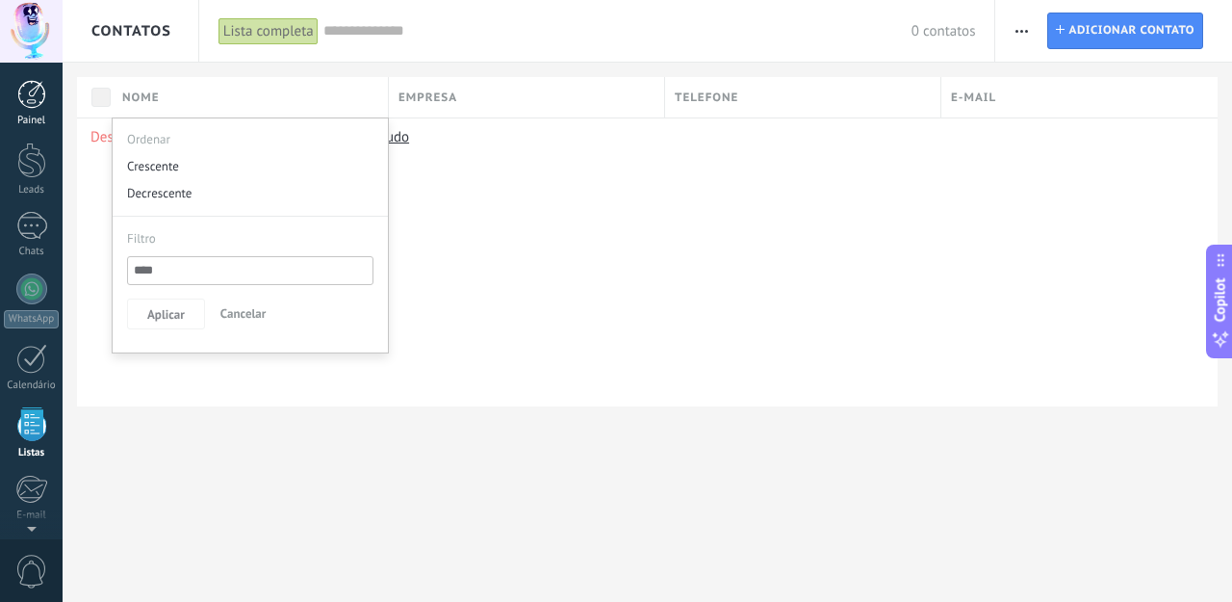
click at [29, 100] on div at bounding box center [31, 94] width 29 height 29
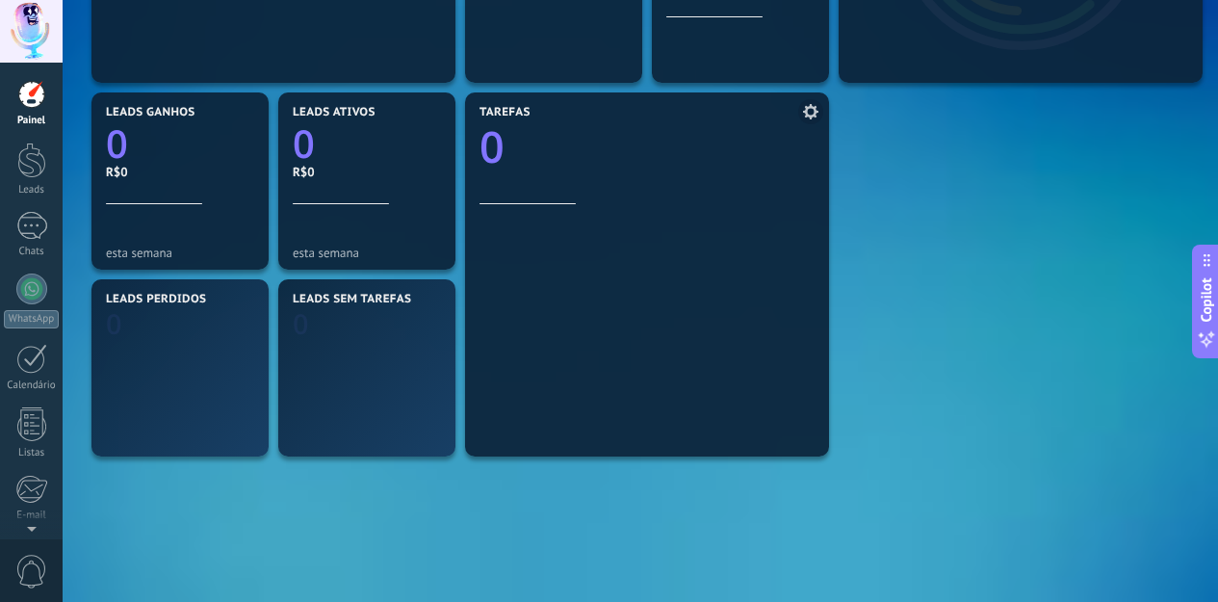
scroll to position [635, 0]
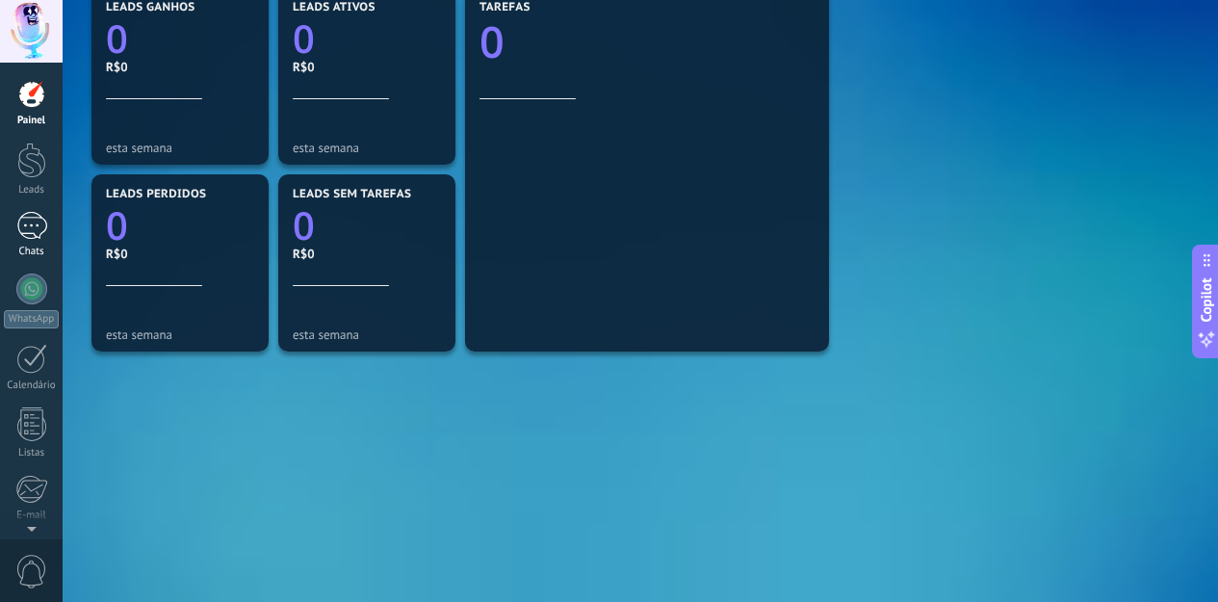
click at [39, 231] on div at bounding box center [31, 226] width 31 height 28
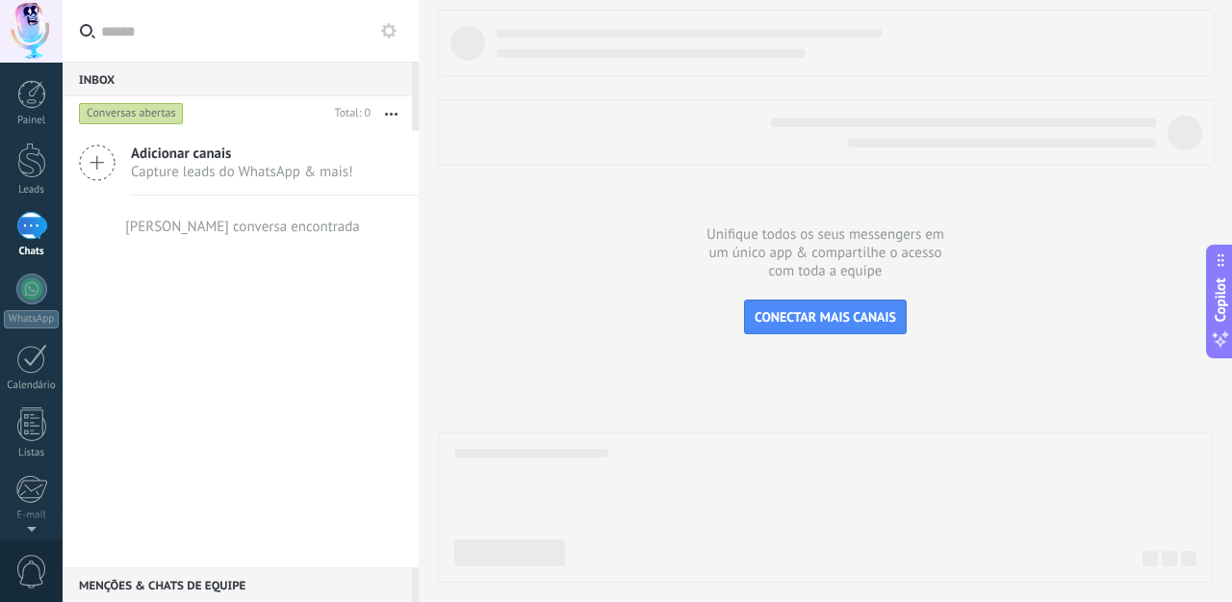
click at [204, 583] on div "Menções & Chats de equipe 0" at bounding box center [238, 584] width 350 height 35
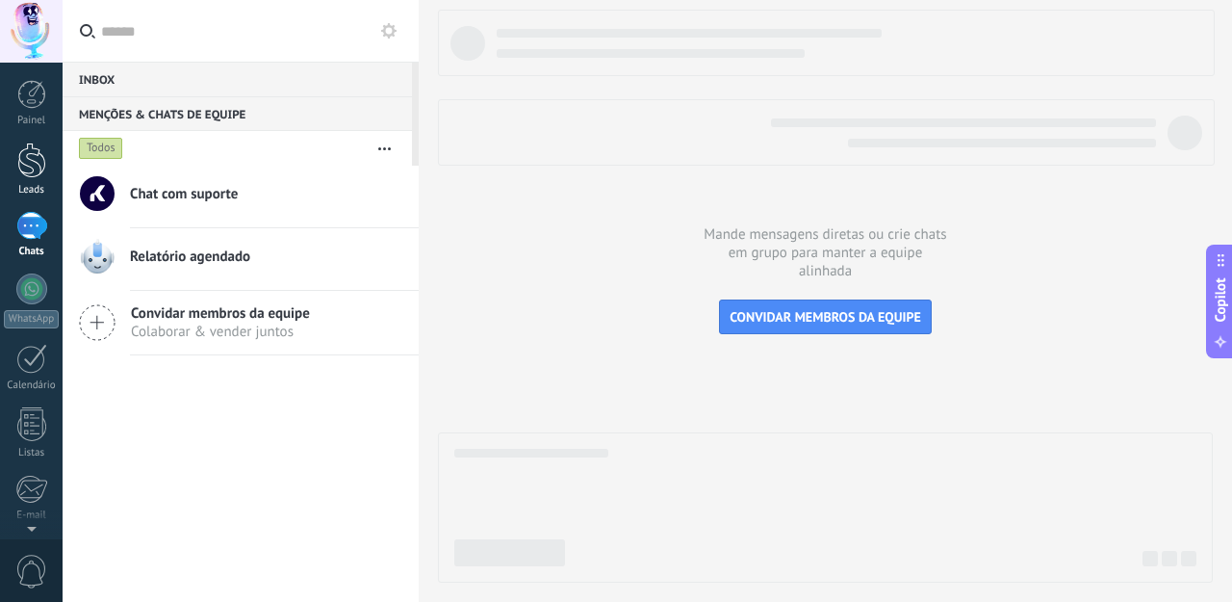
click at [38, 161] on div at bounding box center [31, 161] width 29 height 36
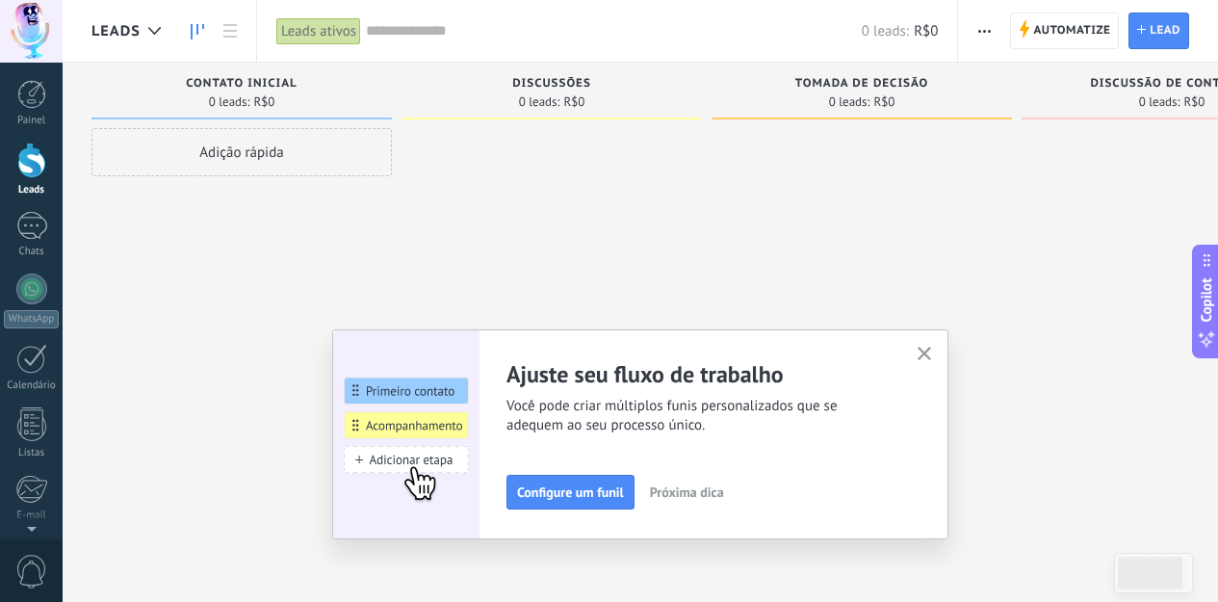
click at [932, 350] on icon "button" at bounding box center [925, 354] width 14 height 14
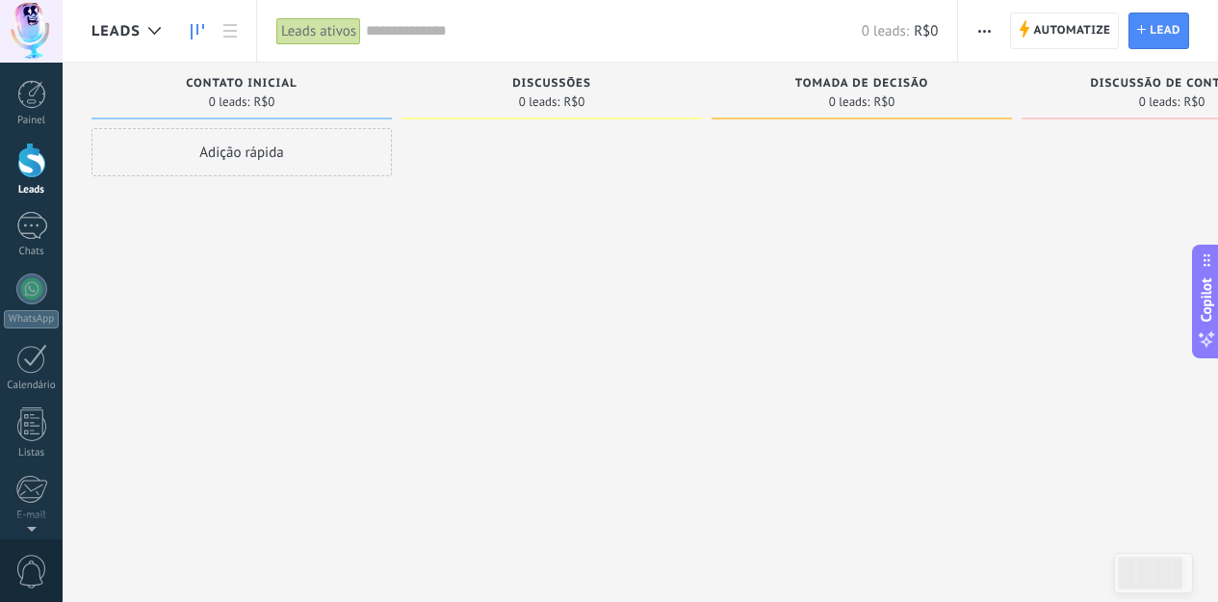
click at [27, 201] on div "Painel Leads Chats WhatsApp Clientes" at bounding box center [31, 409] width 63 height 659
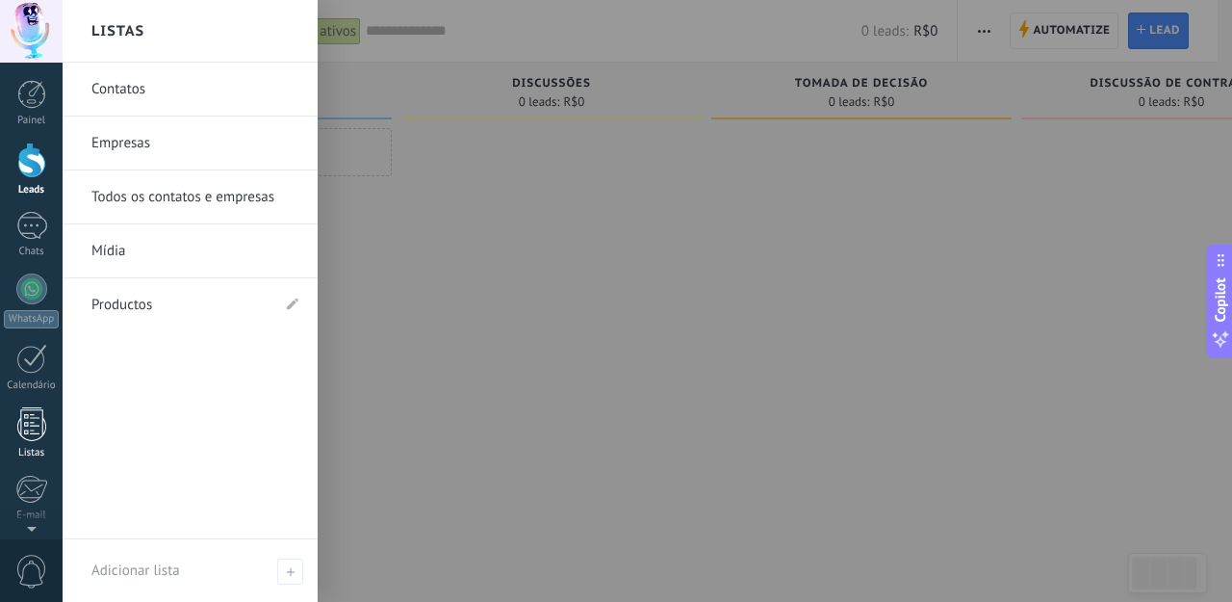
click at [41, 419] on div at bounding box center [31, 424] width 29 height 34
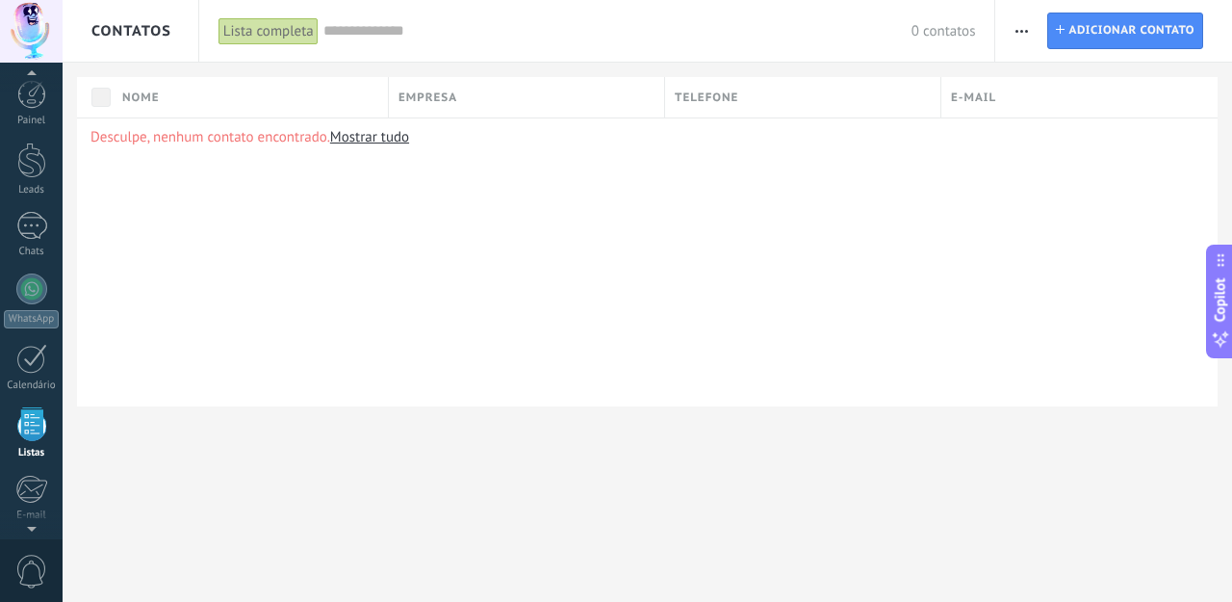
scroll to position [119, 0]
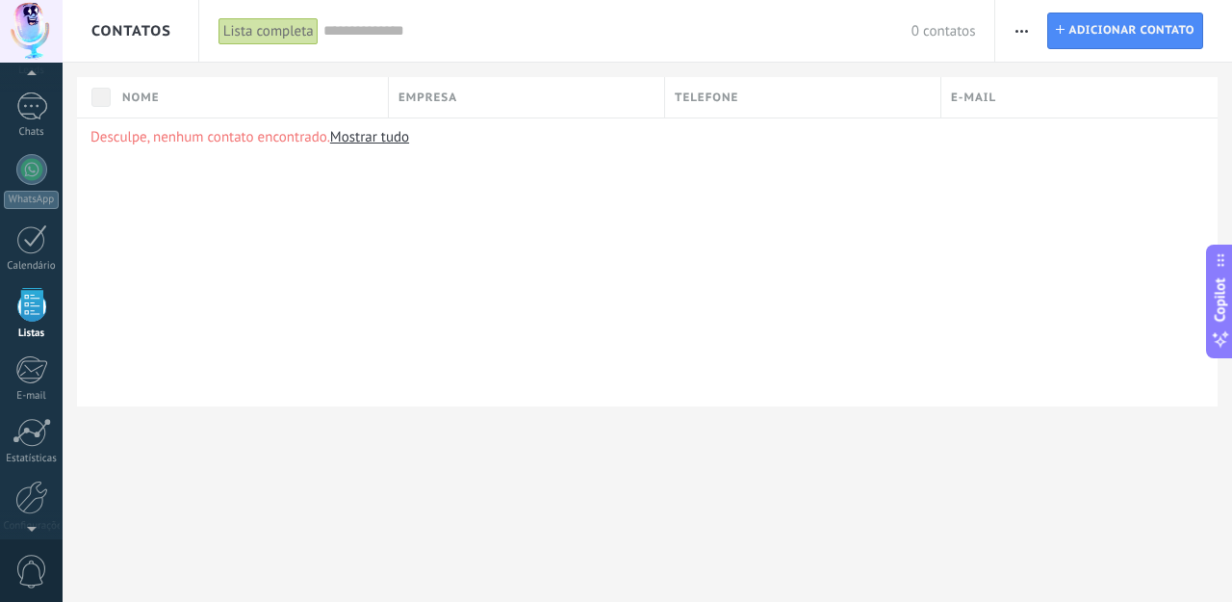
click at [1222, 291] on span "Copilot" at bounding box center [1220, 299] width 19 height 44
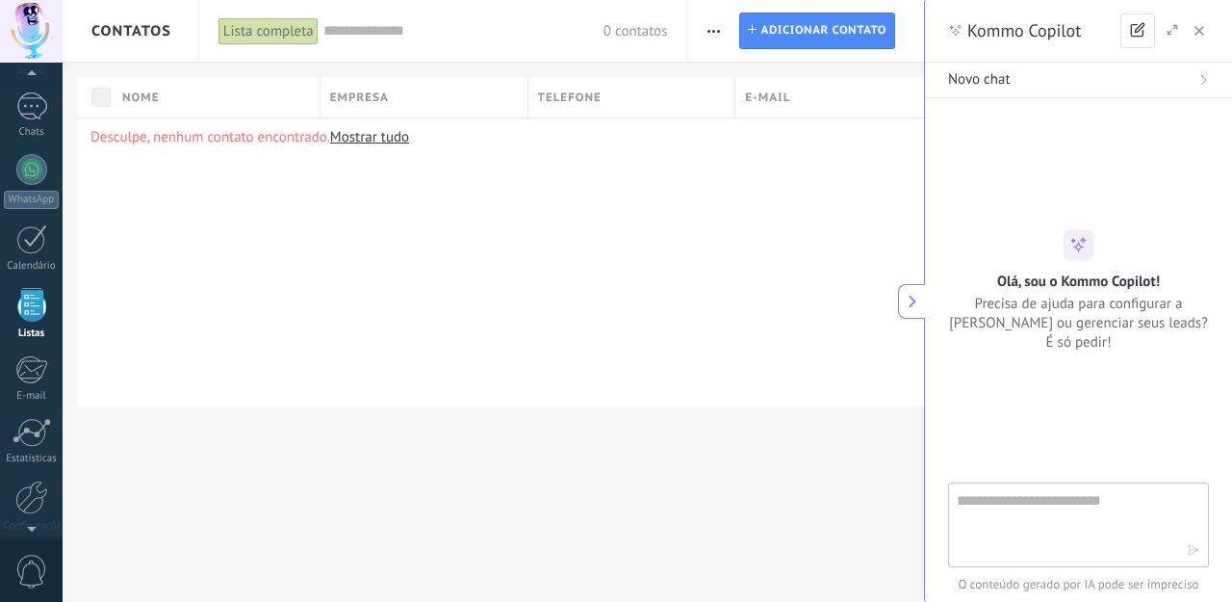
click at [1101, 512] on textarea at bounding box center [1072, 523] width 230 height 69
type textarea "**********"
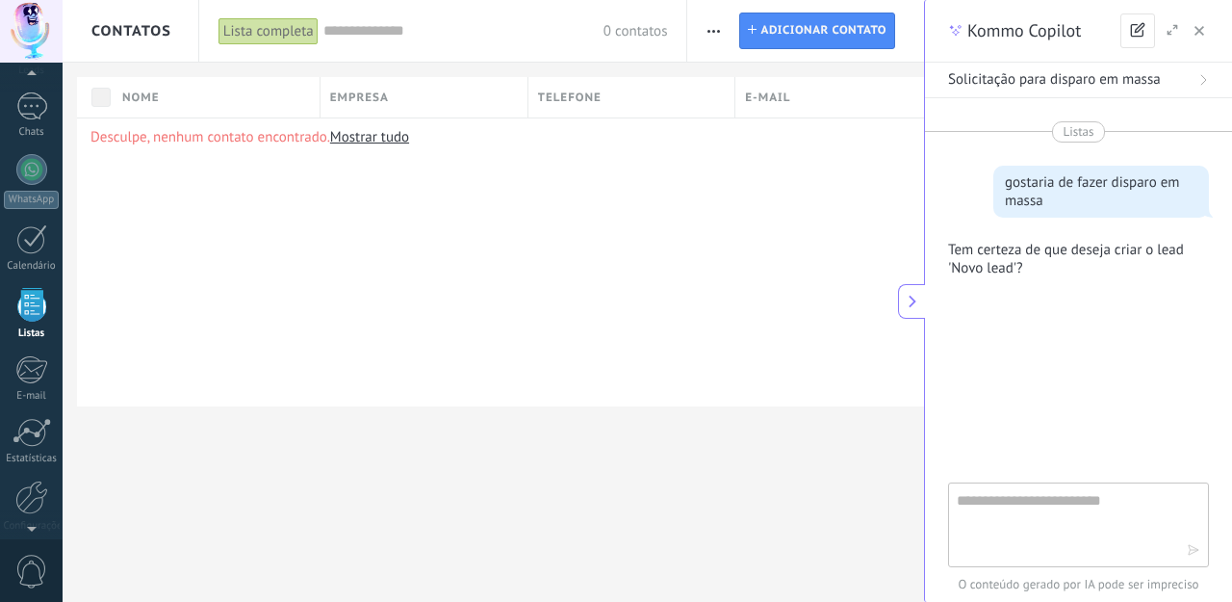
click at [1097, 86] on span "Solicitação para disparo em massa" at bounding box center [1054, 79] width 213 height 19
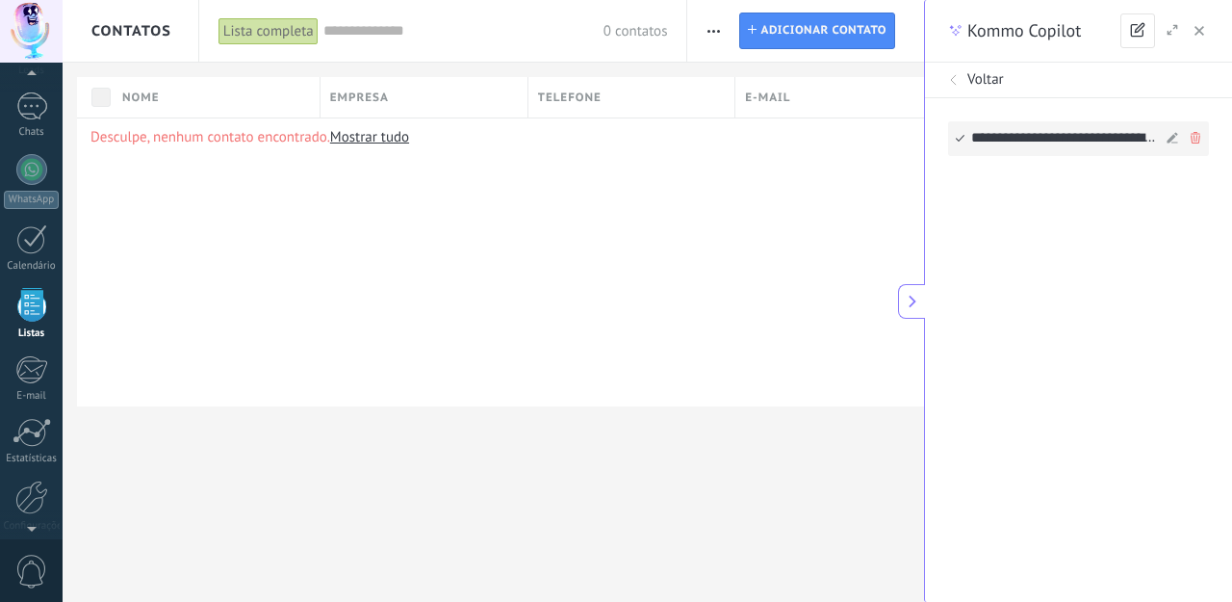
click at [1058, 136] on div "**********" at bounding box center [1067, 138] width 190 height 33
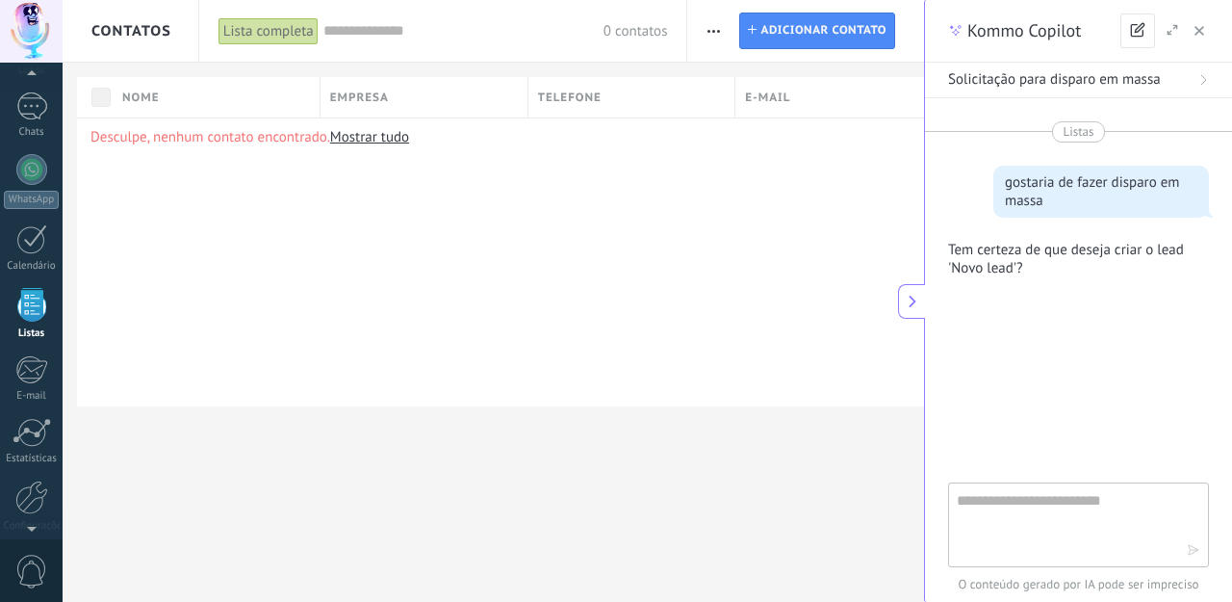
click at [1204, 31] on icon "button" at bounding box center [1200, 31] width 10 height 10
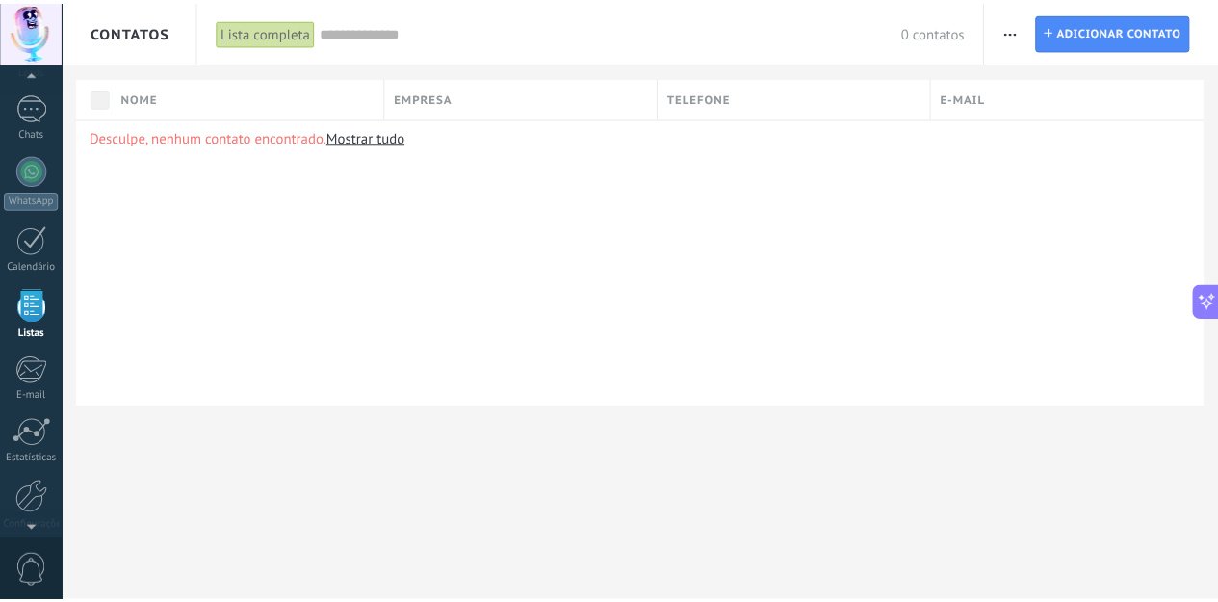
scroll to position [199, 0]
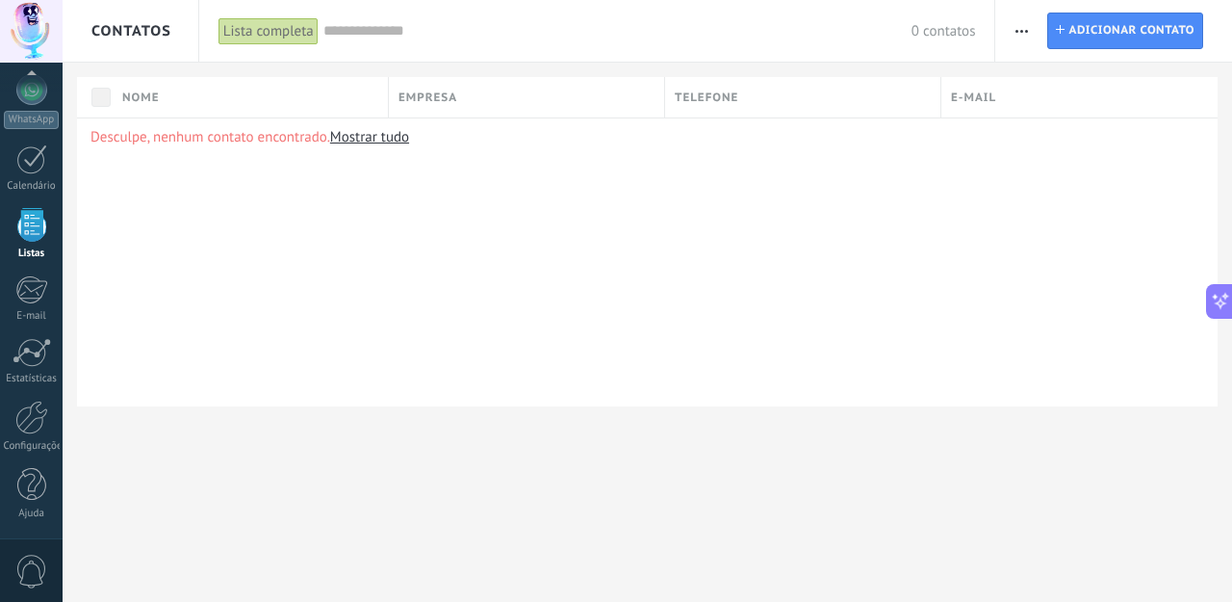
click at [37, 553] on div "0" at bounding box center [31, 570] width 63 height 64
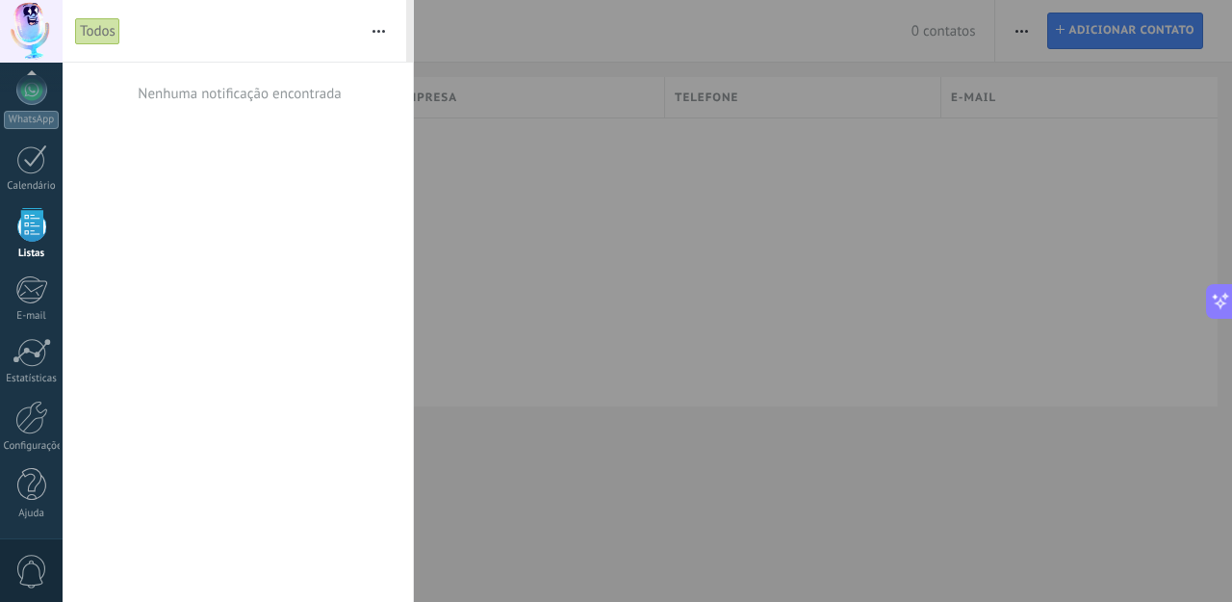
click at [33, 556] on span "0" at bounding box center [31, 572] width 33 height 34
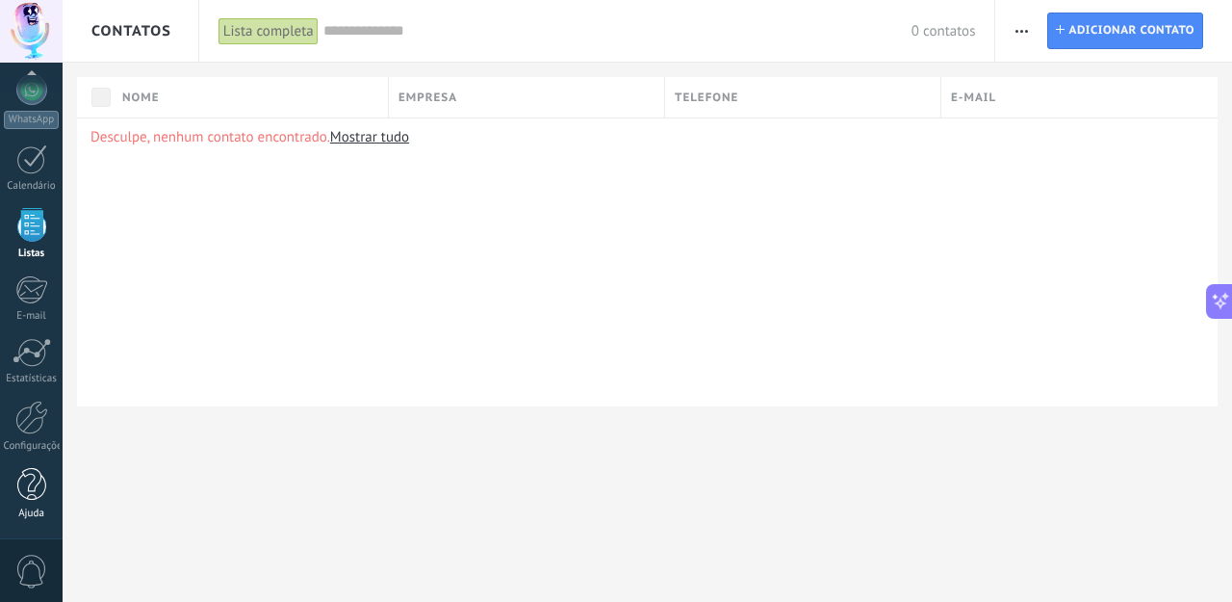
drag, startPoint x: 36, startPoint y: 497, endPoint x: 24, endPoint y: 490, distance: 13.4
click at [34, 497] on div at bounding box center [31, 485] width 29 height 34
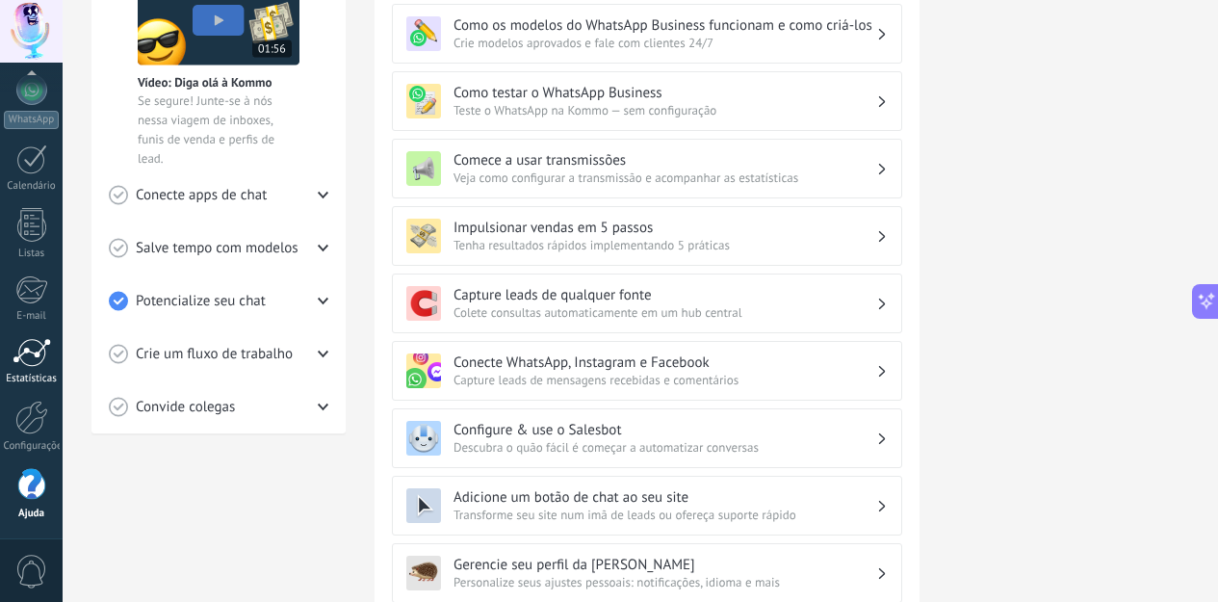
scroll to position [596, 0]
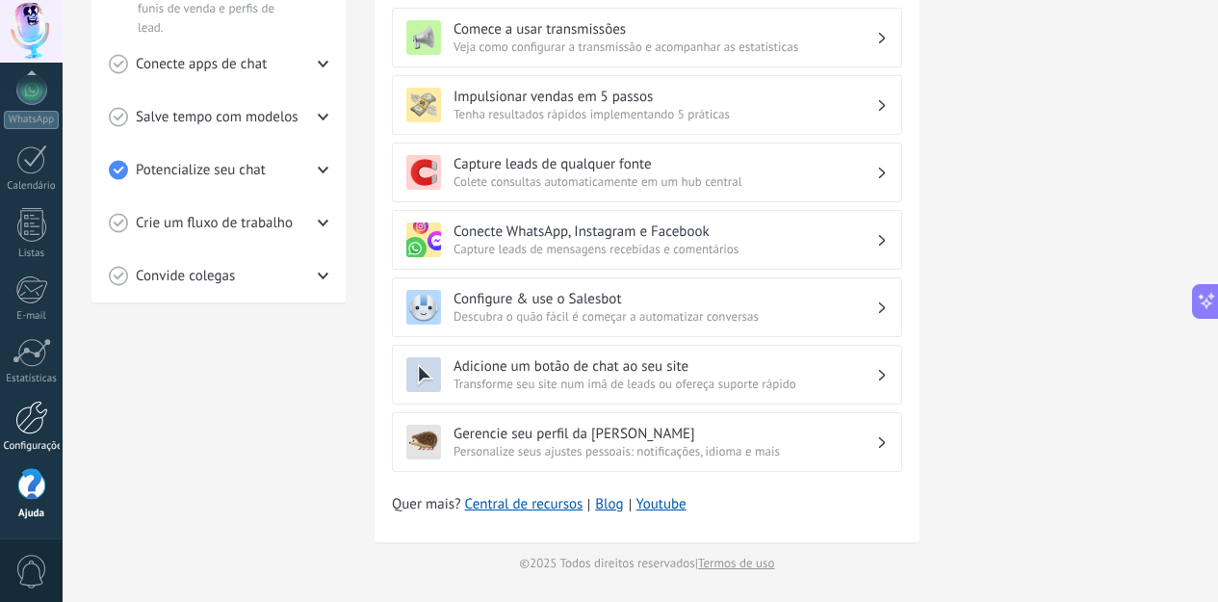
click at [37, 413] on div at bounding box center [31, 418] width 33 height 34
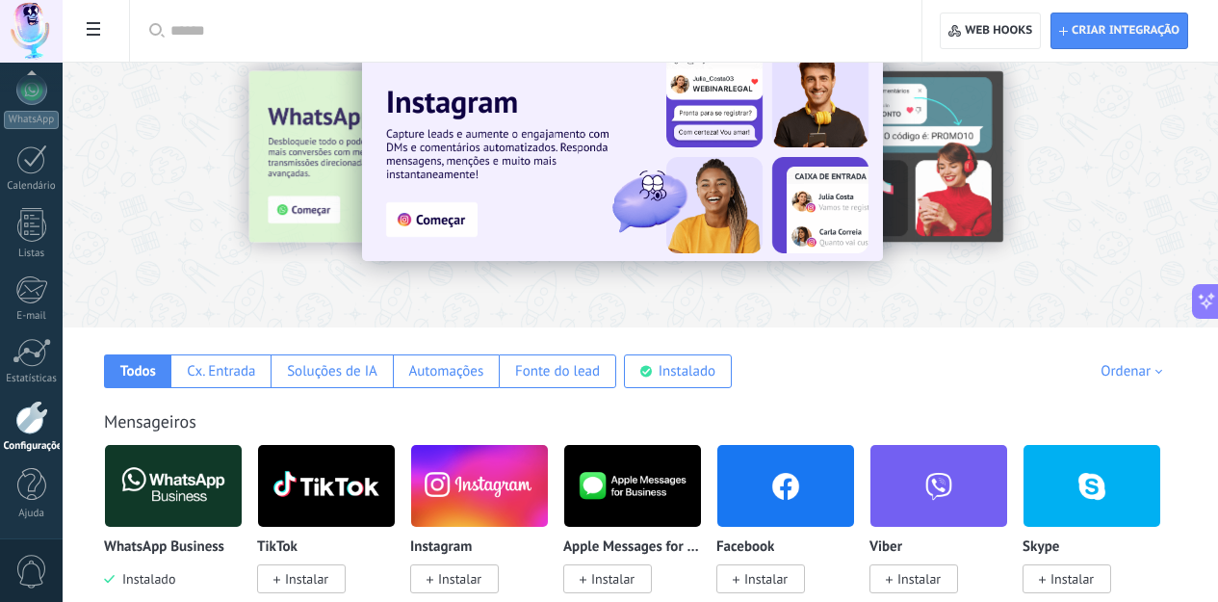
scroll to position [132, 0]
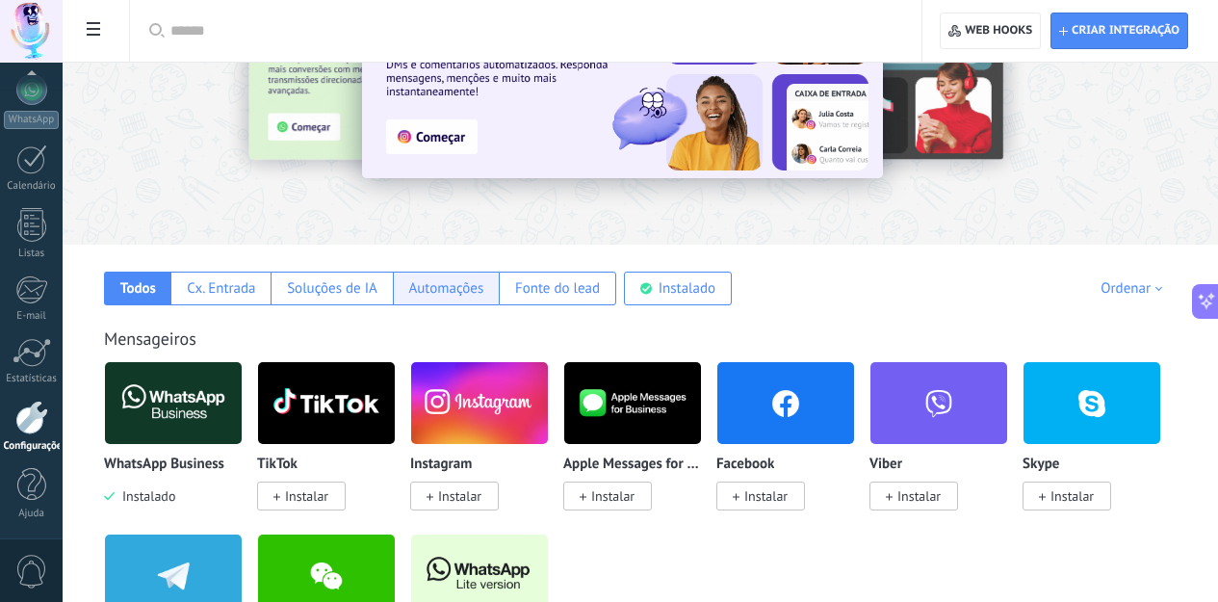
click at [427, 292] on div "Automações" at bounding box center [445, 288] width 75 height 18
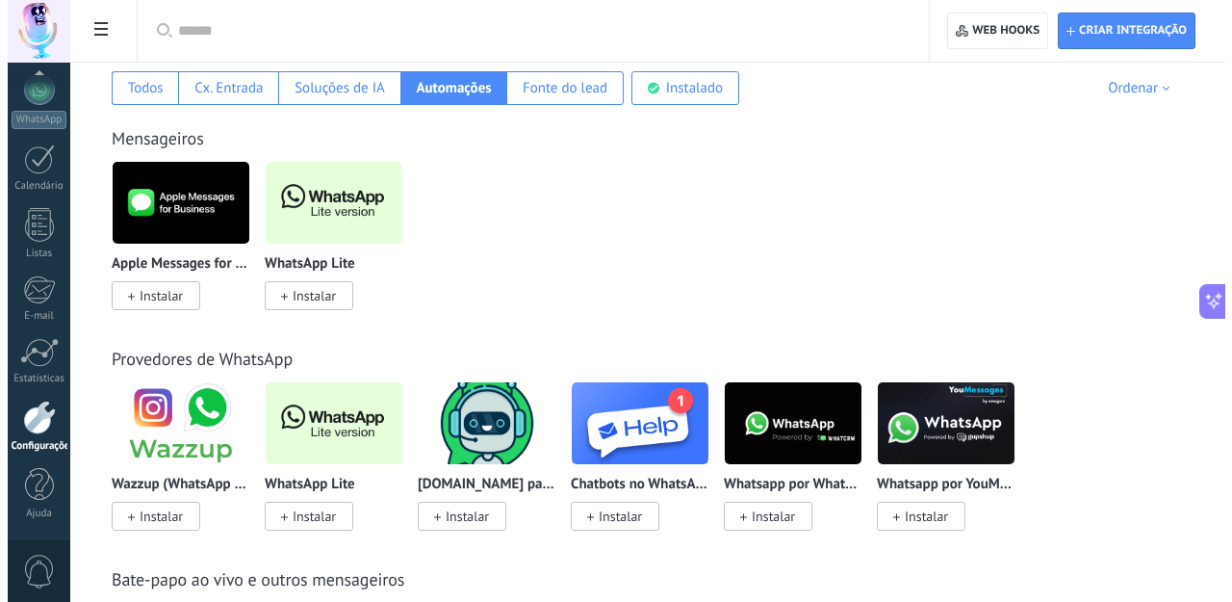
scroll to position [300, 0]
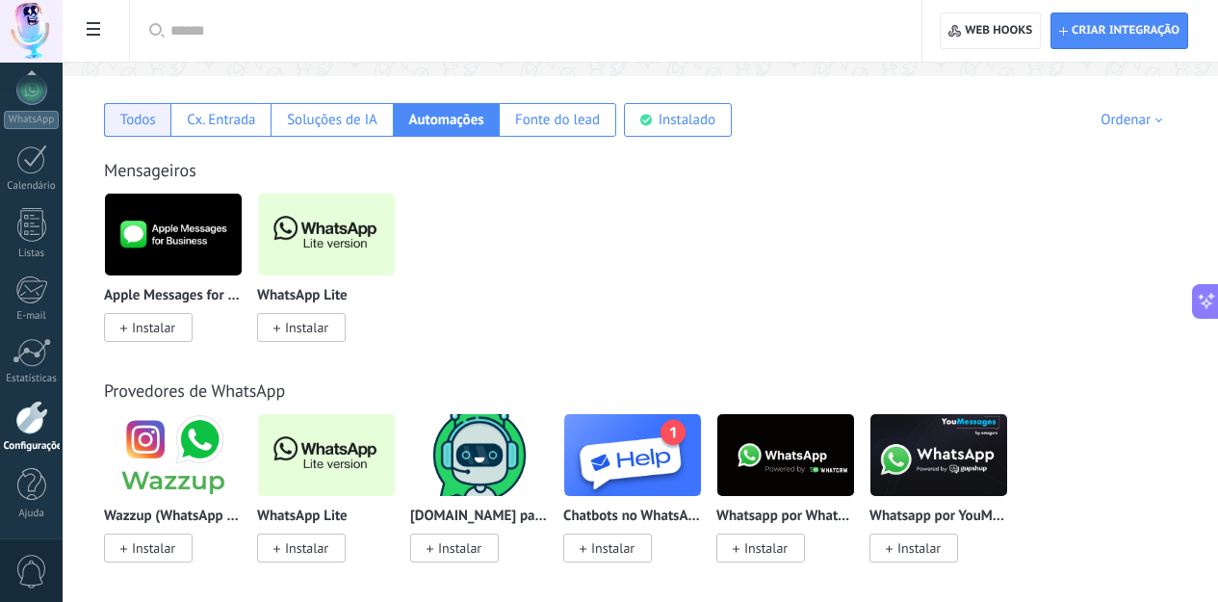
click at [136, 125] on div "Todos" at bounding box center [138, 120] width 36 height 18
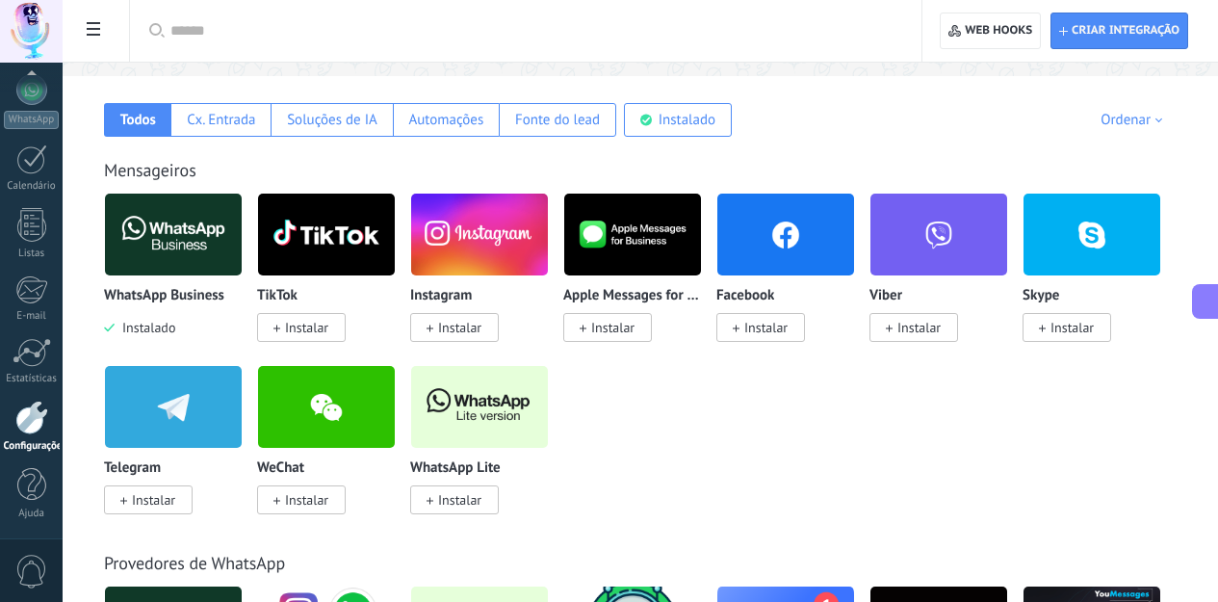
click at [630, 237] on img at bounding box center [632, 234] width 137 height 93
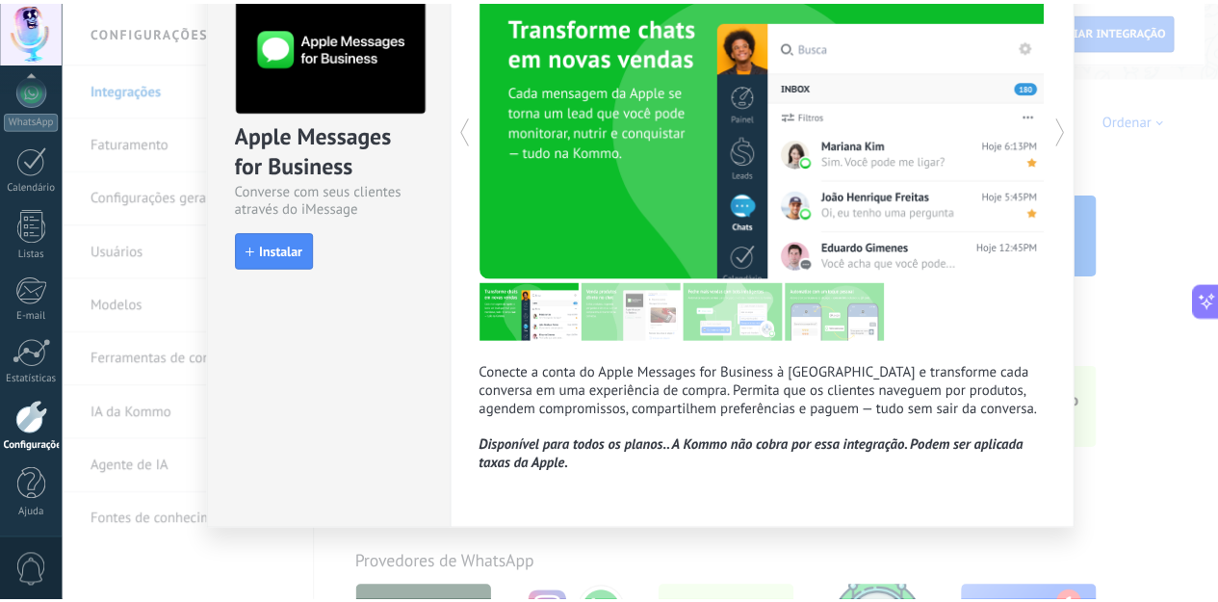
scroll to position [0, 0]
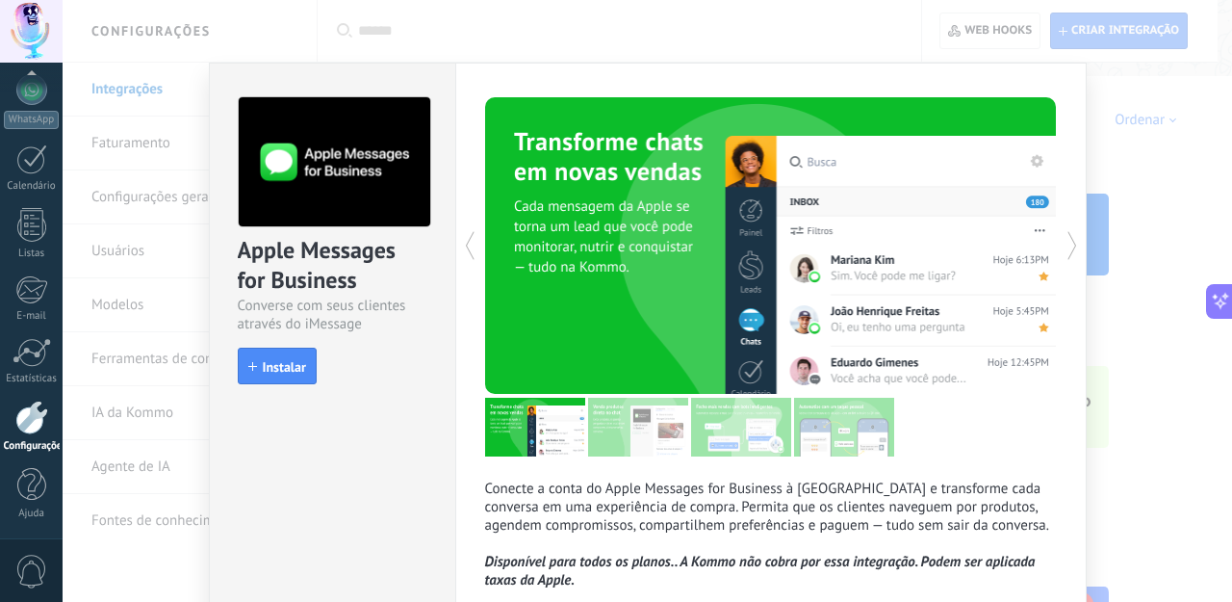
click at [455, 23] on div "Apple Messages for Business Converse com seus clientes através do iMessage inst…" at bounding box center [648, 301] width 1170 height 602
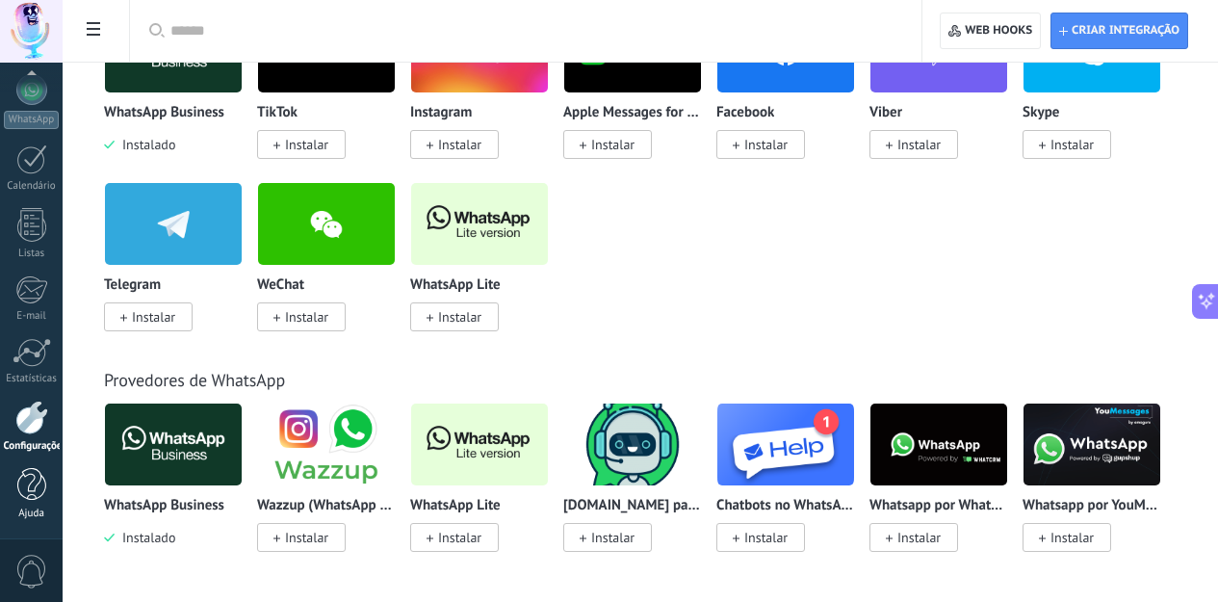
scroll to position [508, 0]
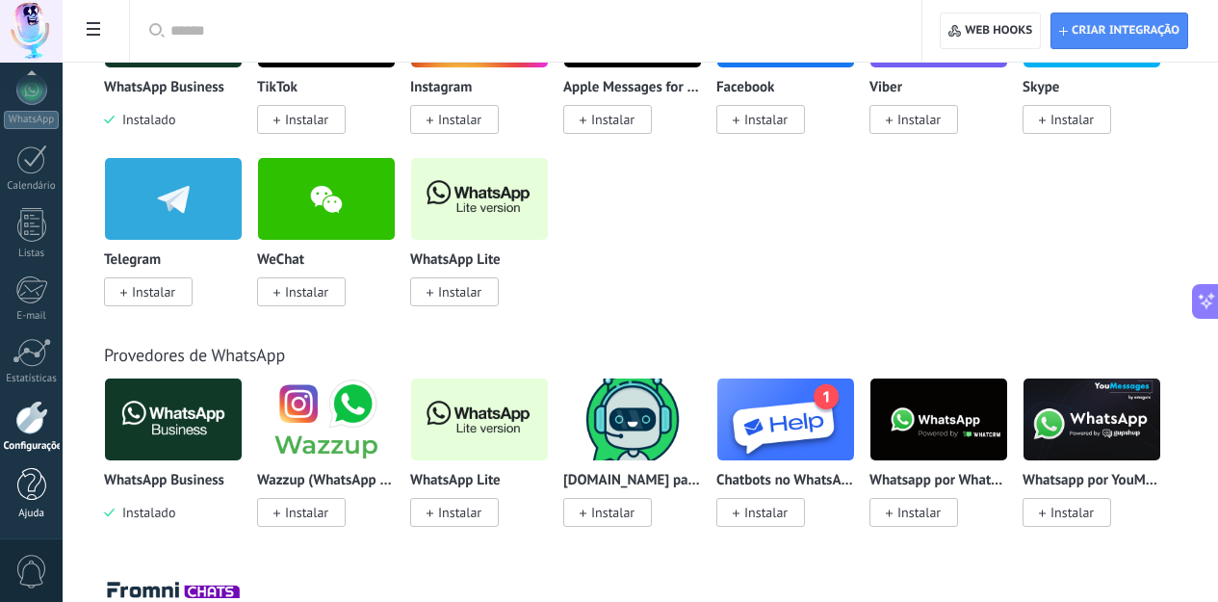
click at [37, 484] on div at bounding box center [31, 485] width 29 height 34
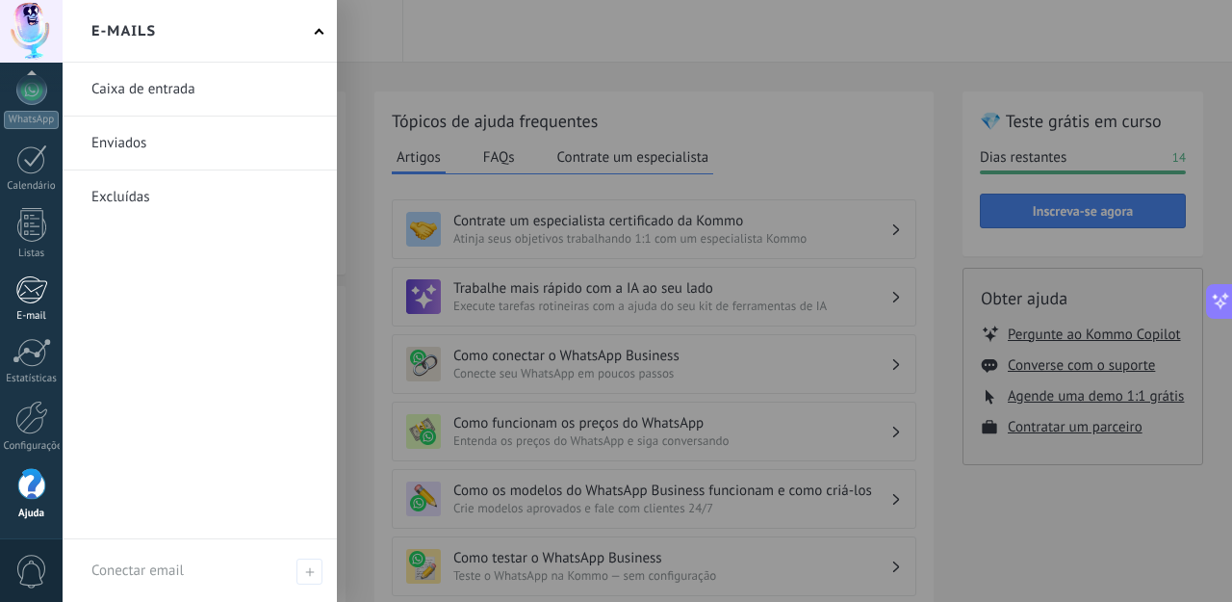
click at [33, 285] on div at bounding box center [31, 289] width 32 height 29
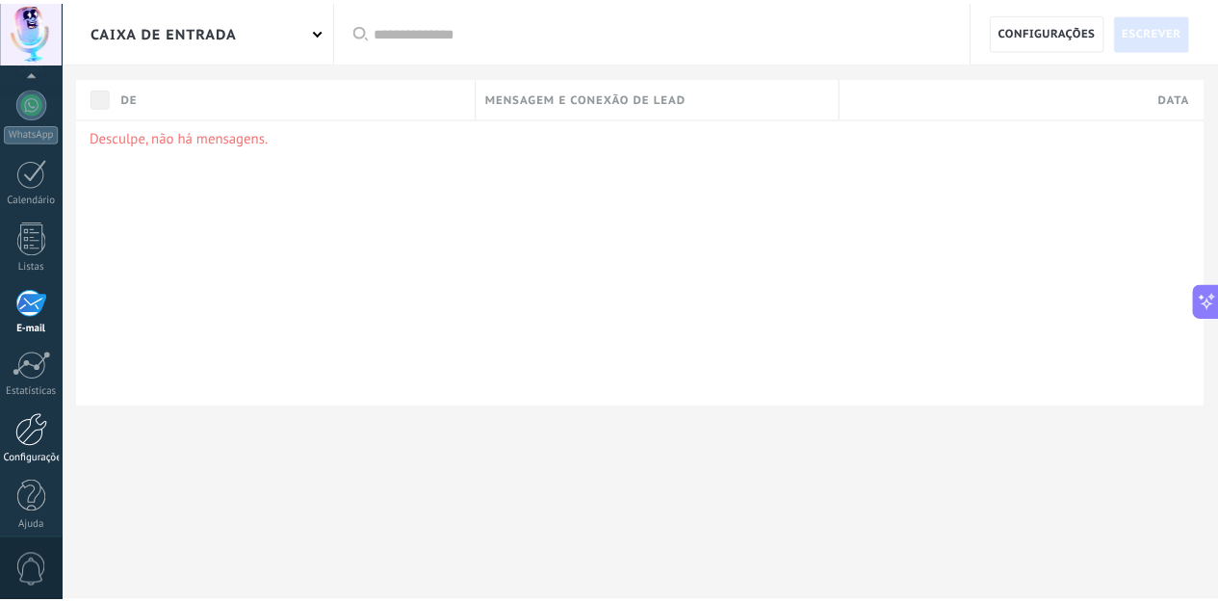
scroll to position [199, 0]
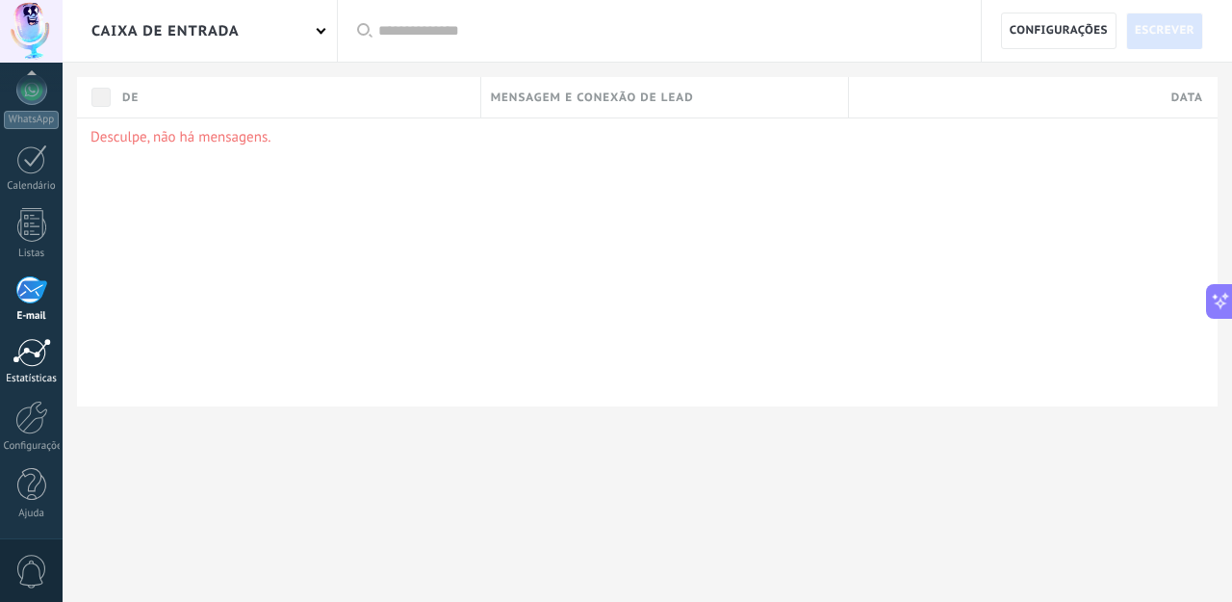
click at [35, 355] on div at bounding box center [32, 352] width 39 height 29
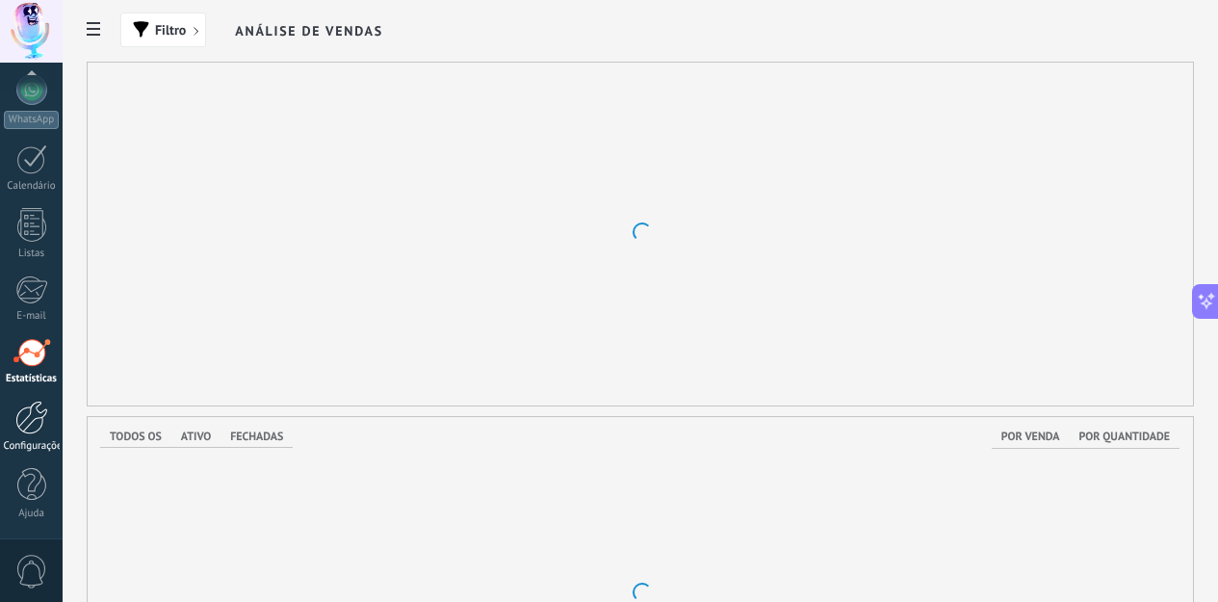
click at [35, 427] on div at bounding box center [31, 418] width 33 height 34
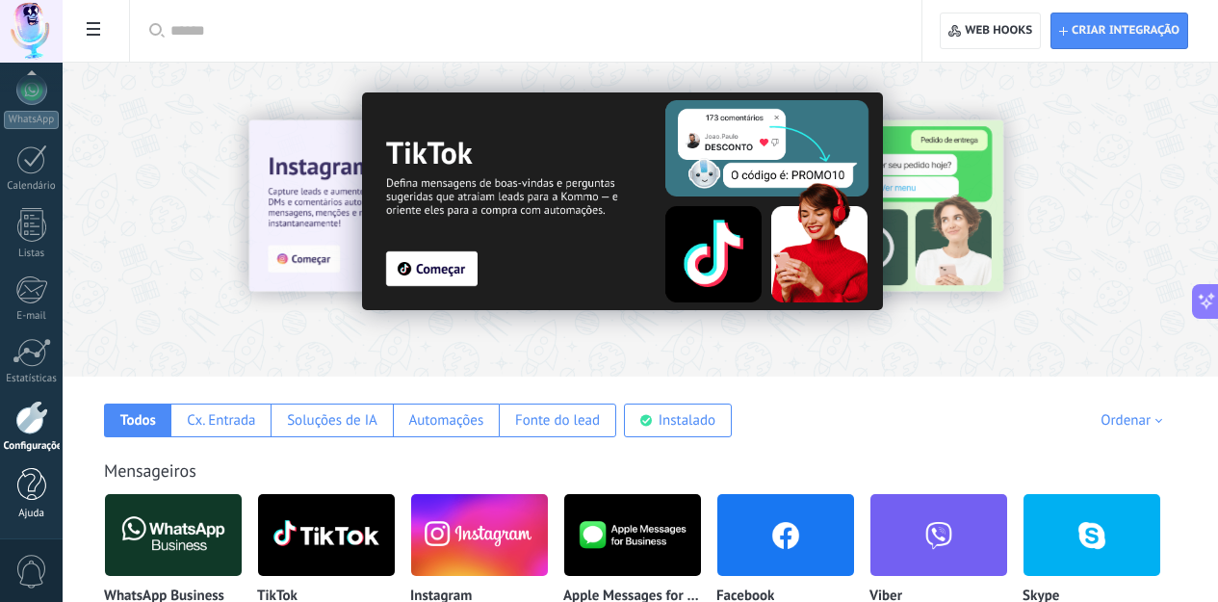
click at [34, 492] on div at bounding box center [31, 485] width 29 height 34
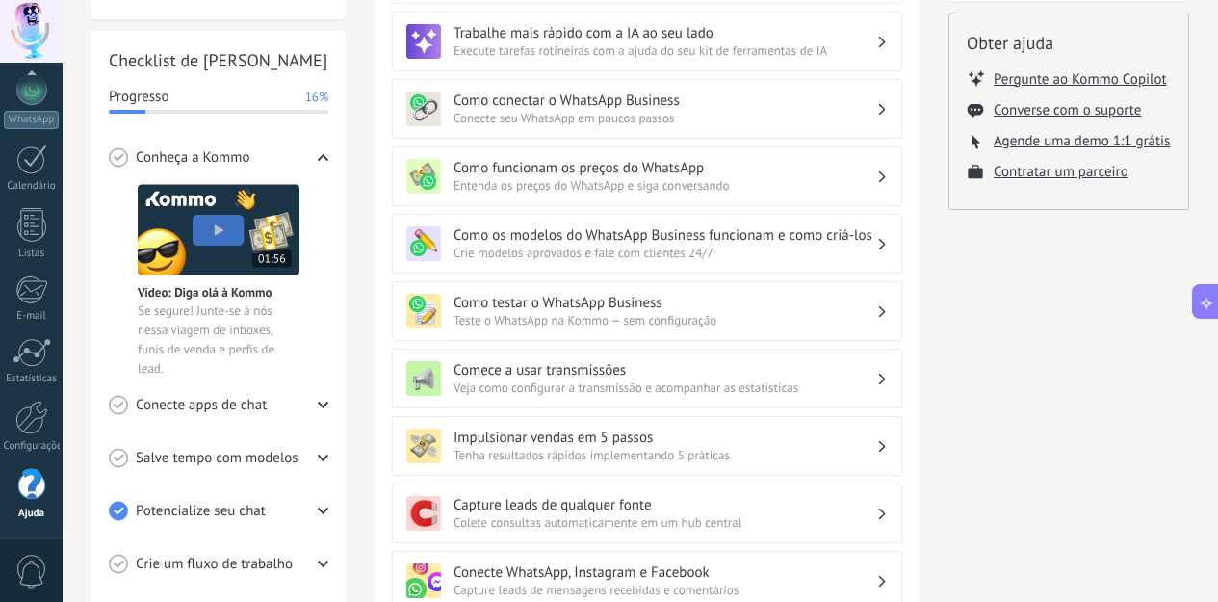
scroll to position [324, 0]
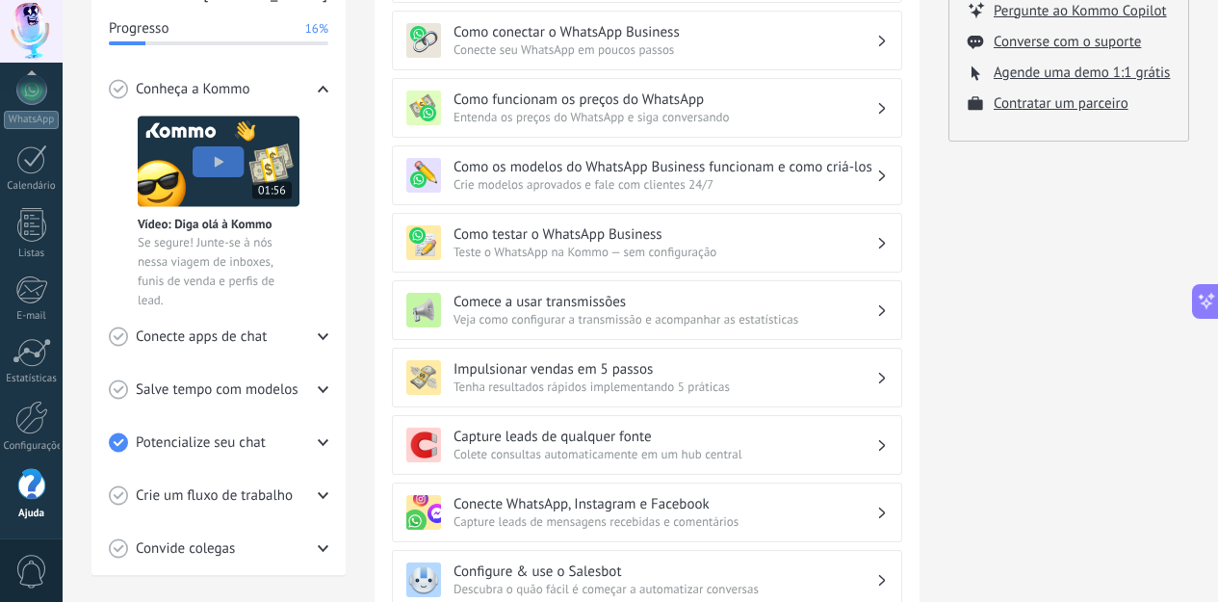
click at [849, 306] on h3 "Comece a usar transmissões" at bounding box center [665, 302] width 423 height 18
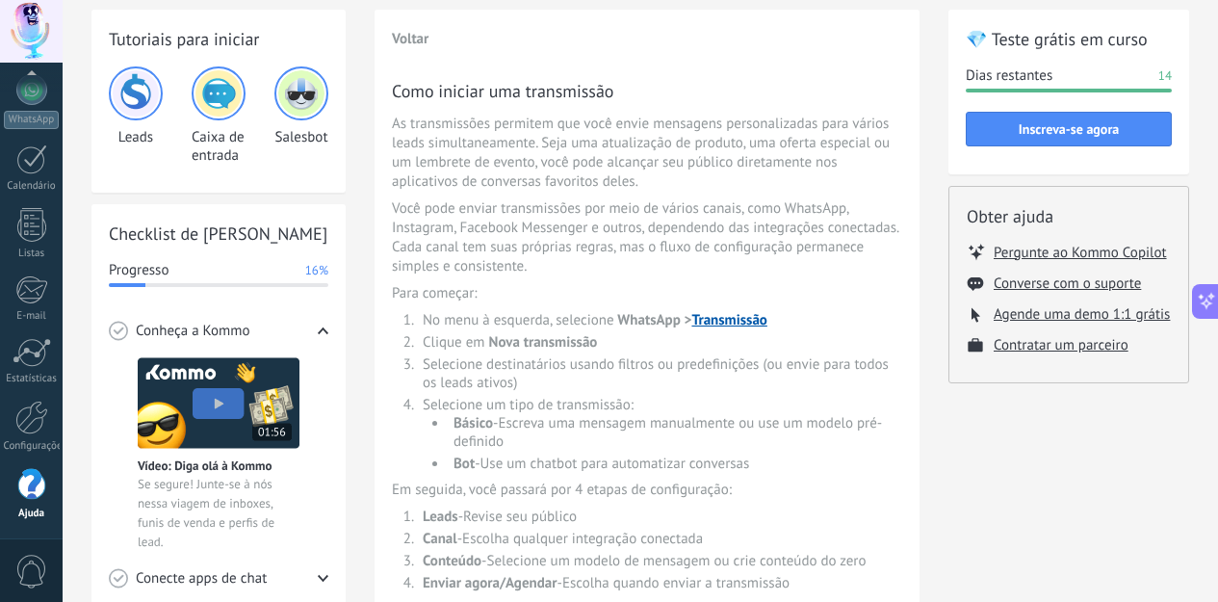
scroll to position [114, 0]
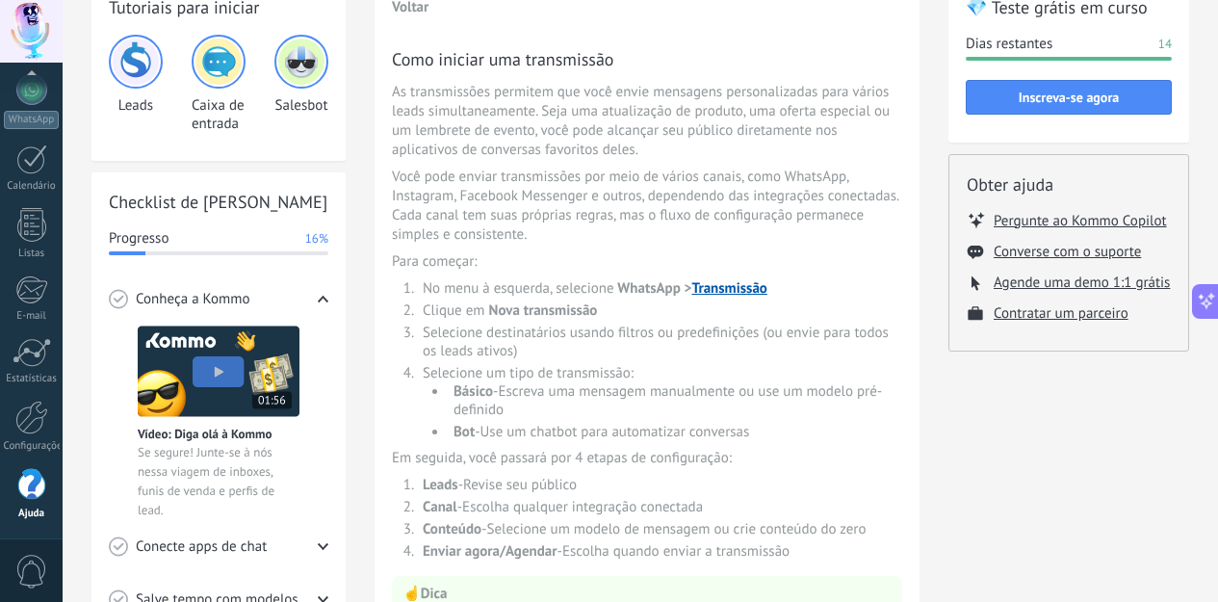
click at [832, 268] on span "Para começar :" at bounding box center [647, 261] width 510 height 19
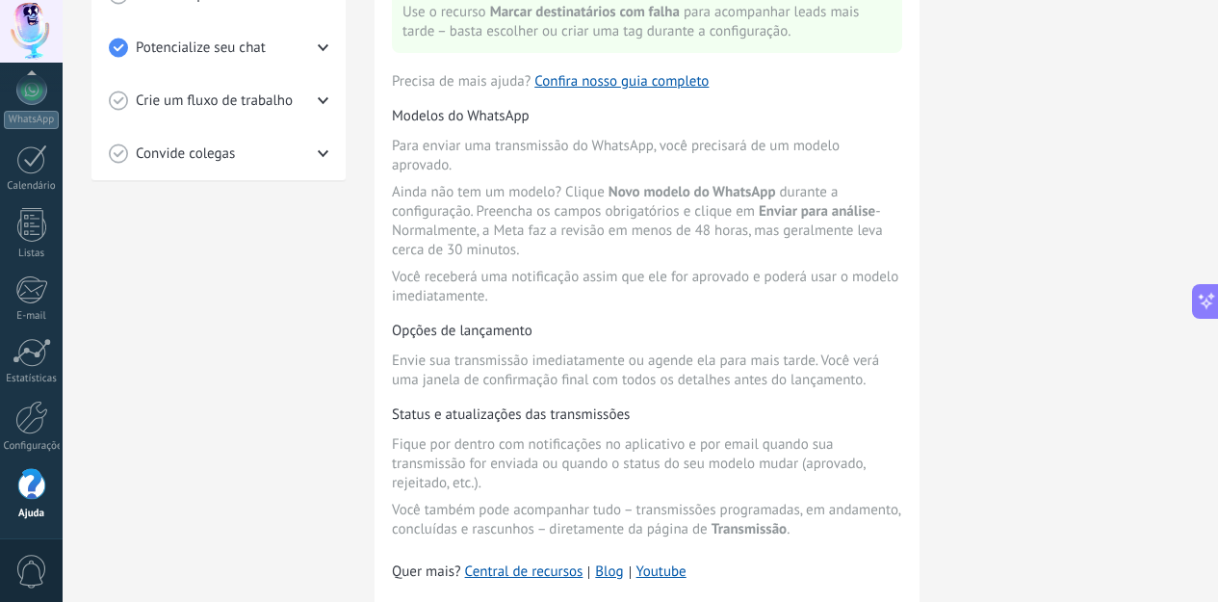
scroll to position [436, 0]
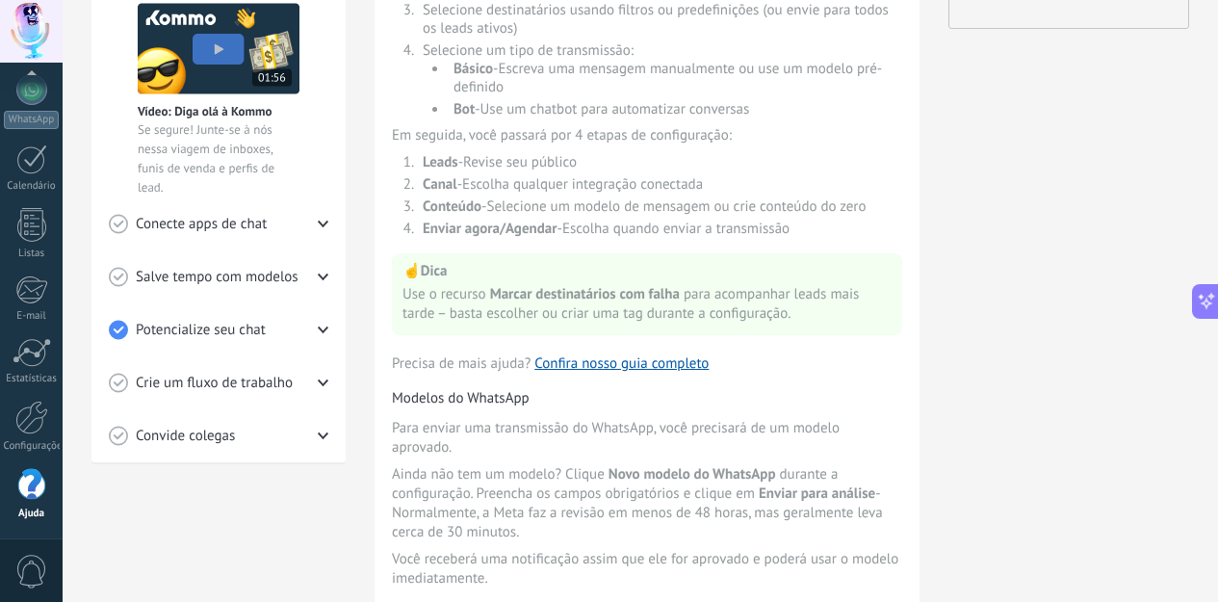
click at [320, 329] on icon at bounding box center [323, 329] width 11 height 11
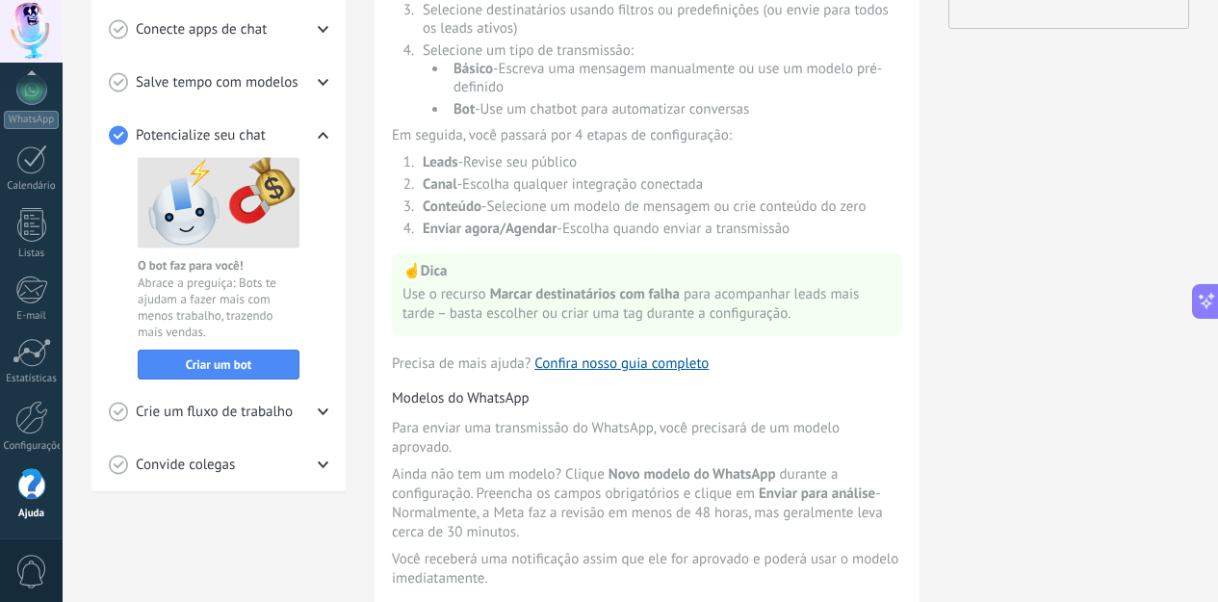
click at [324, 140] on icon at bounding box center [323, 135] width 11 height 11
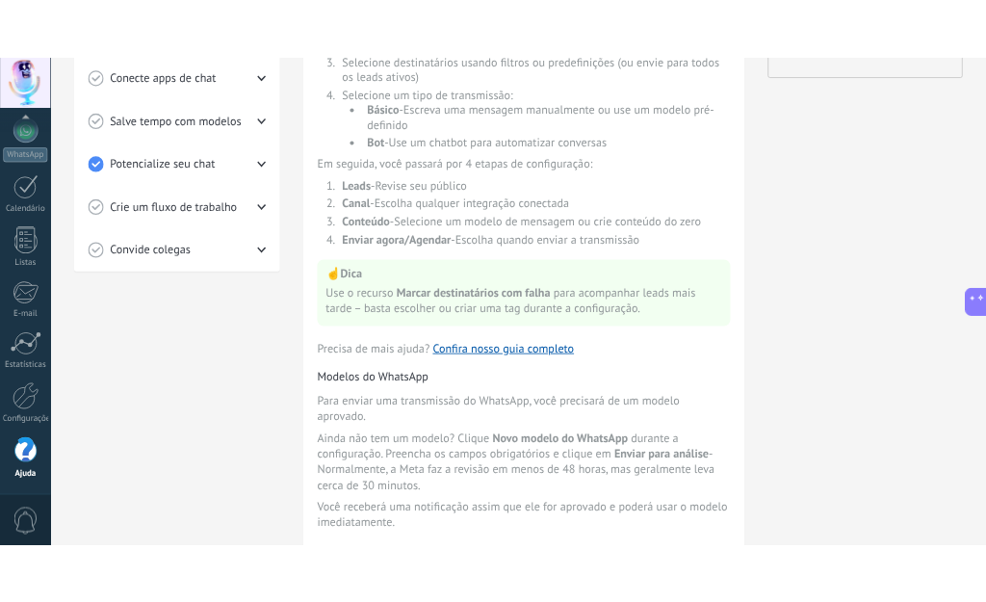
scroll to position [460, 0]
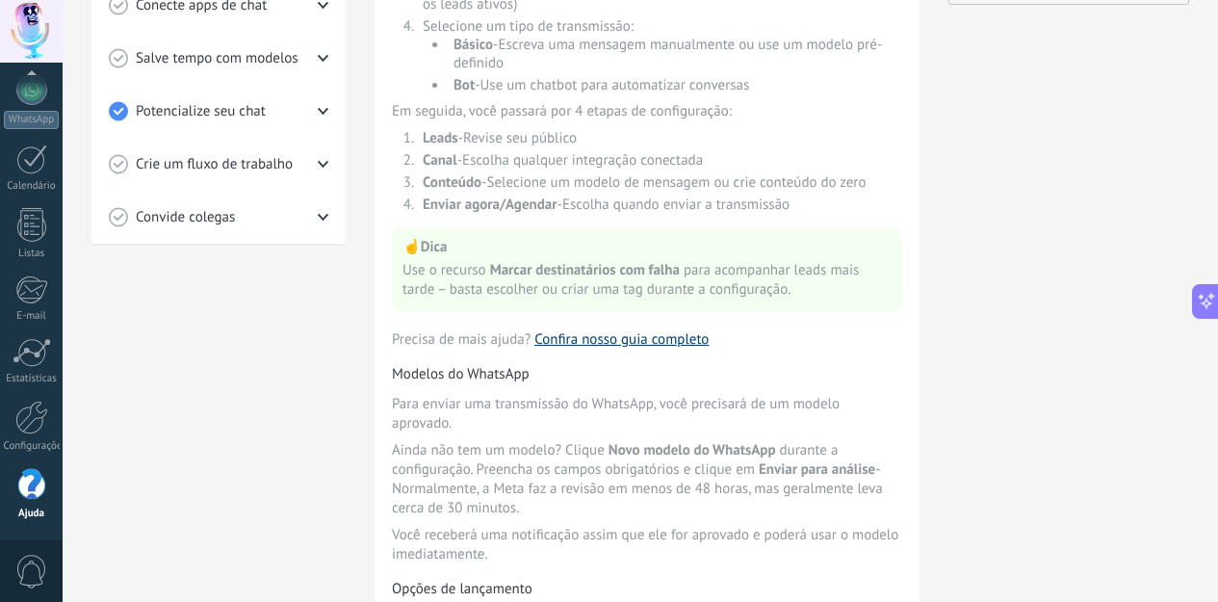
click at [613, 348] on link "Confira nosso guia completo" at bounding box center [621, 339] width 174 height 18
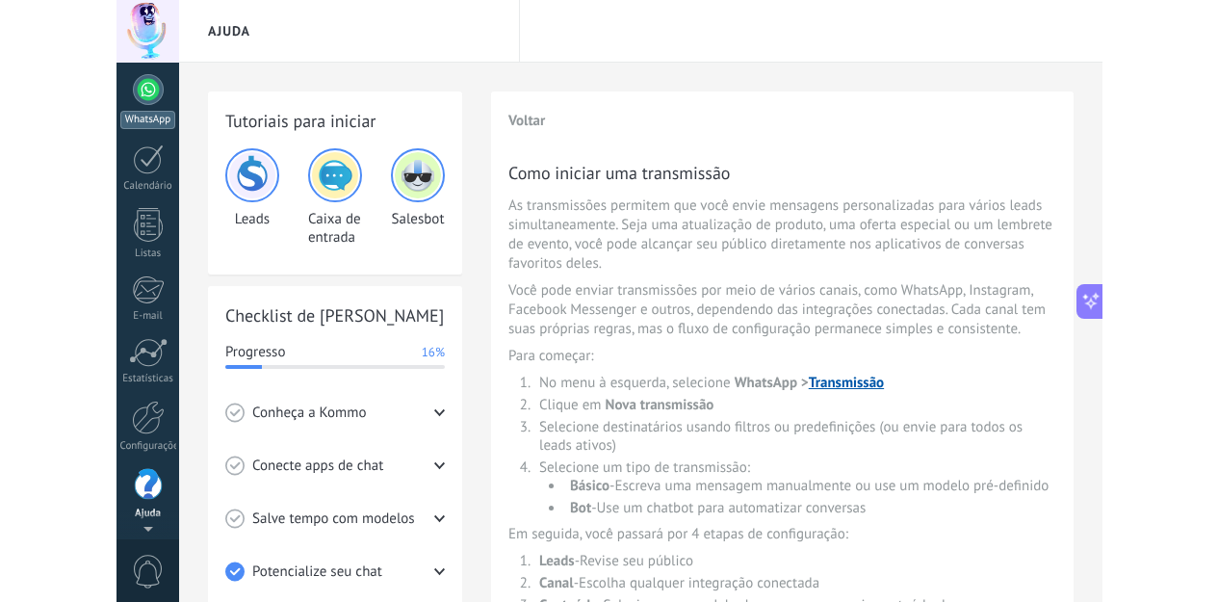
scroll to position [0, 0]
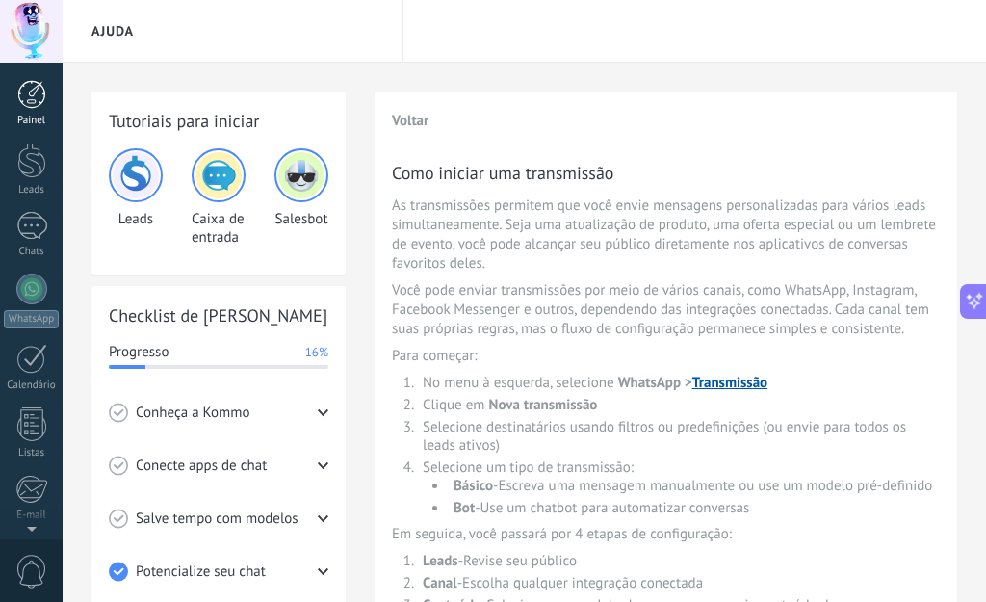
click at [38, 91] on div at bounding box center [31, 94] width 29 height 29
